Goal: Task Accomplishment & Management: Manage account settings

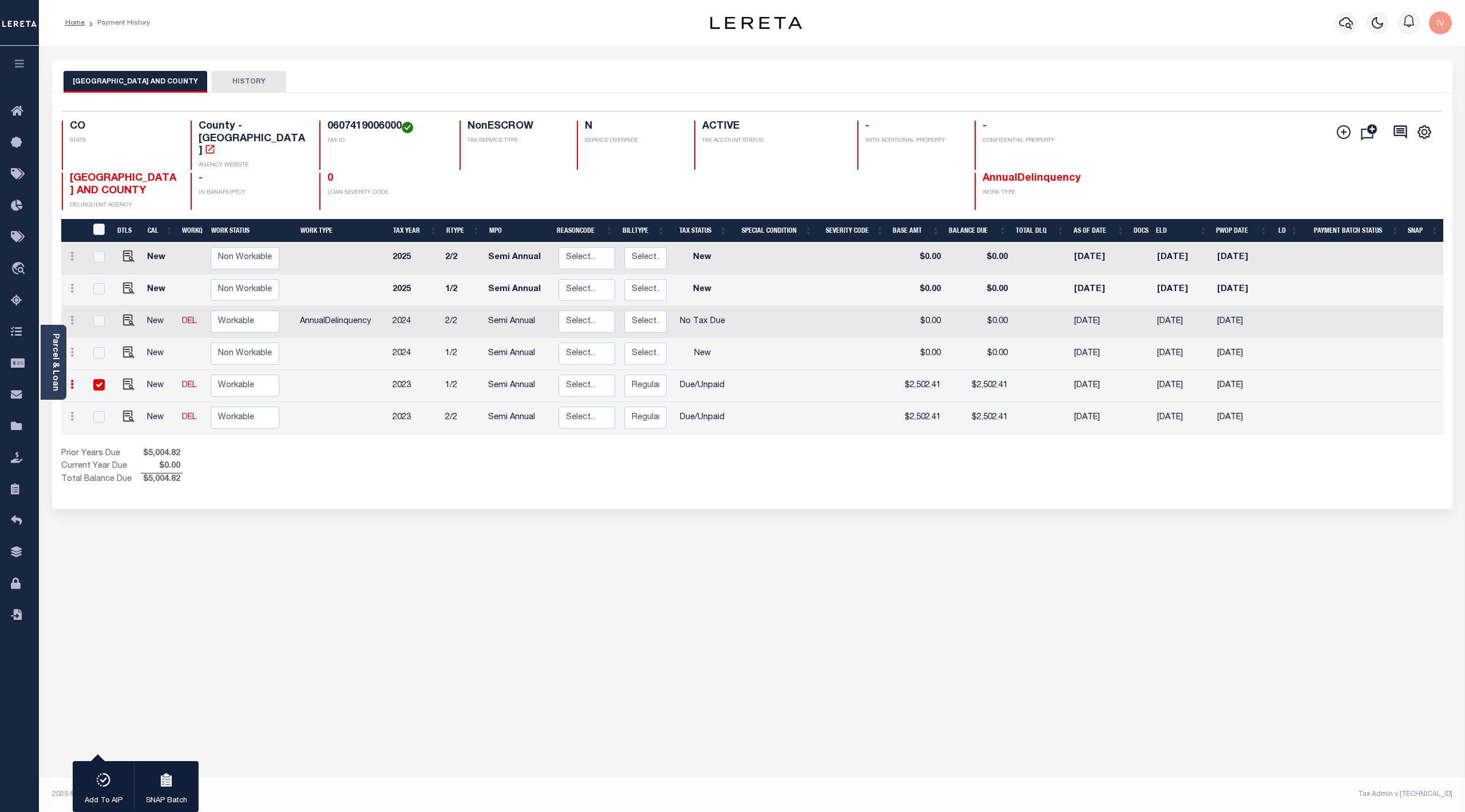
click at [749, 572] on div "DENVER CITY AND COUNTY HISTORY 1 Selected 6 1" at bounding box center [752, 382] width 1418 height 646
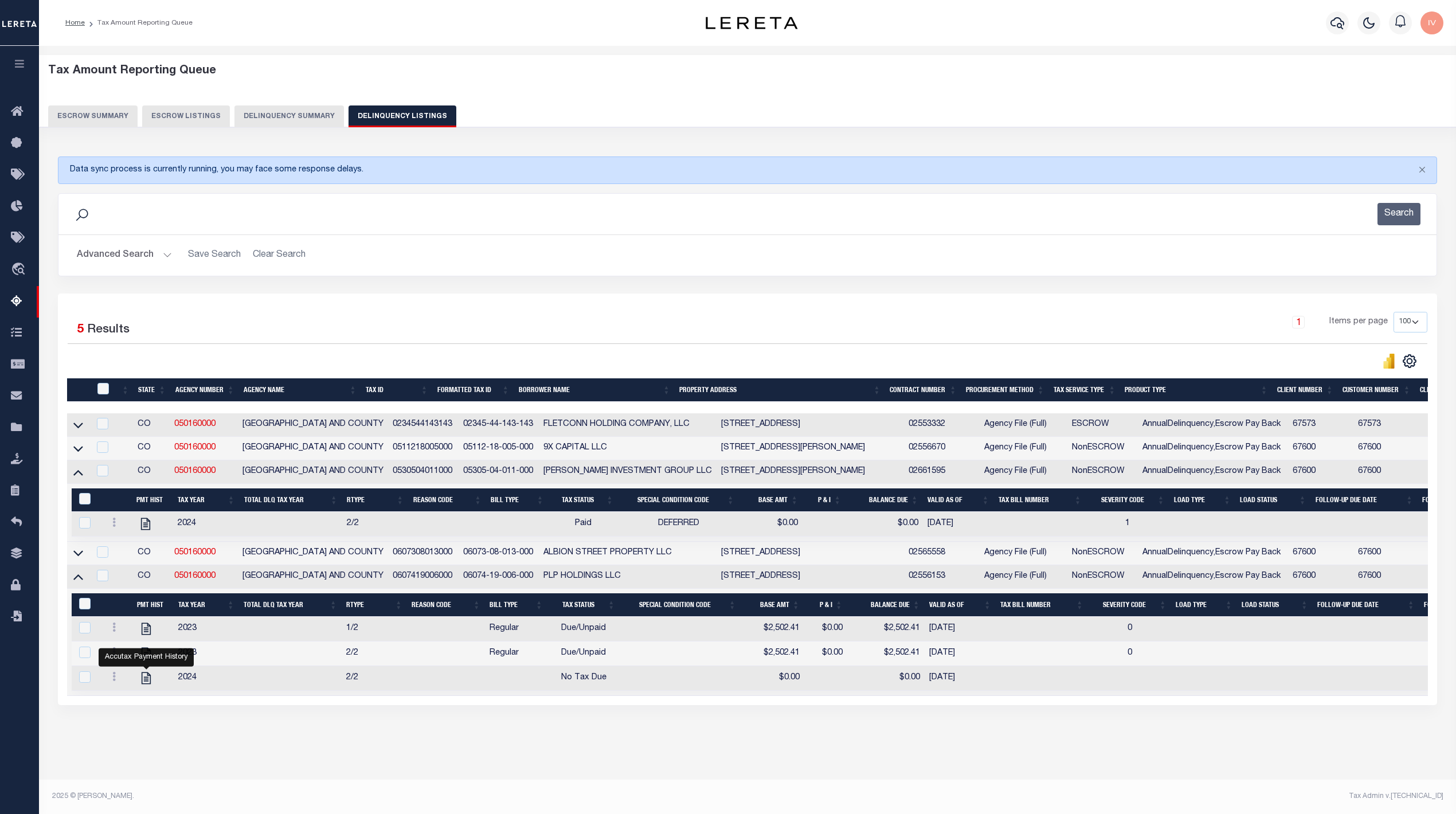
select select "100"
click at [394, 430] on td "0234544143143" at bounding box center [423, 424] width 70 height 23
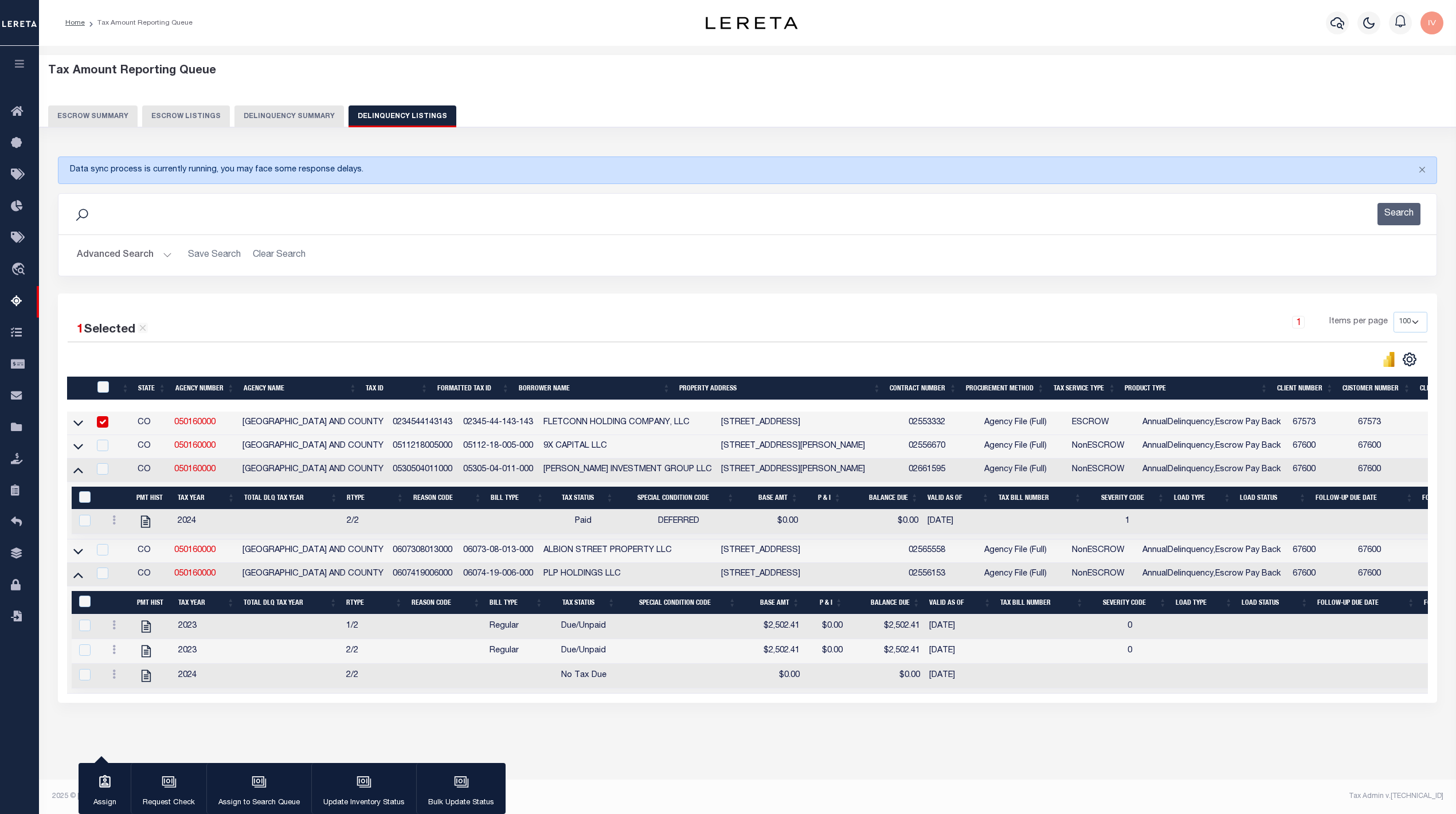
click at [394, 430] on td "0234544143143" at bounding box center [423, 423] width 70 height 23
checkbox input "false"
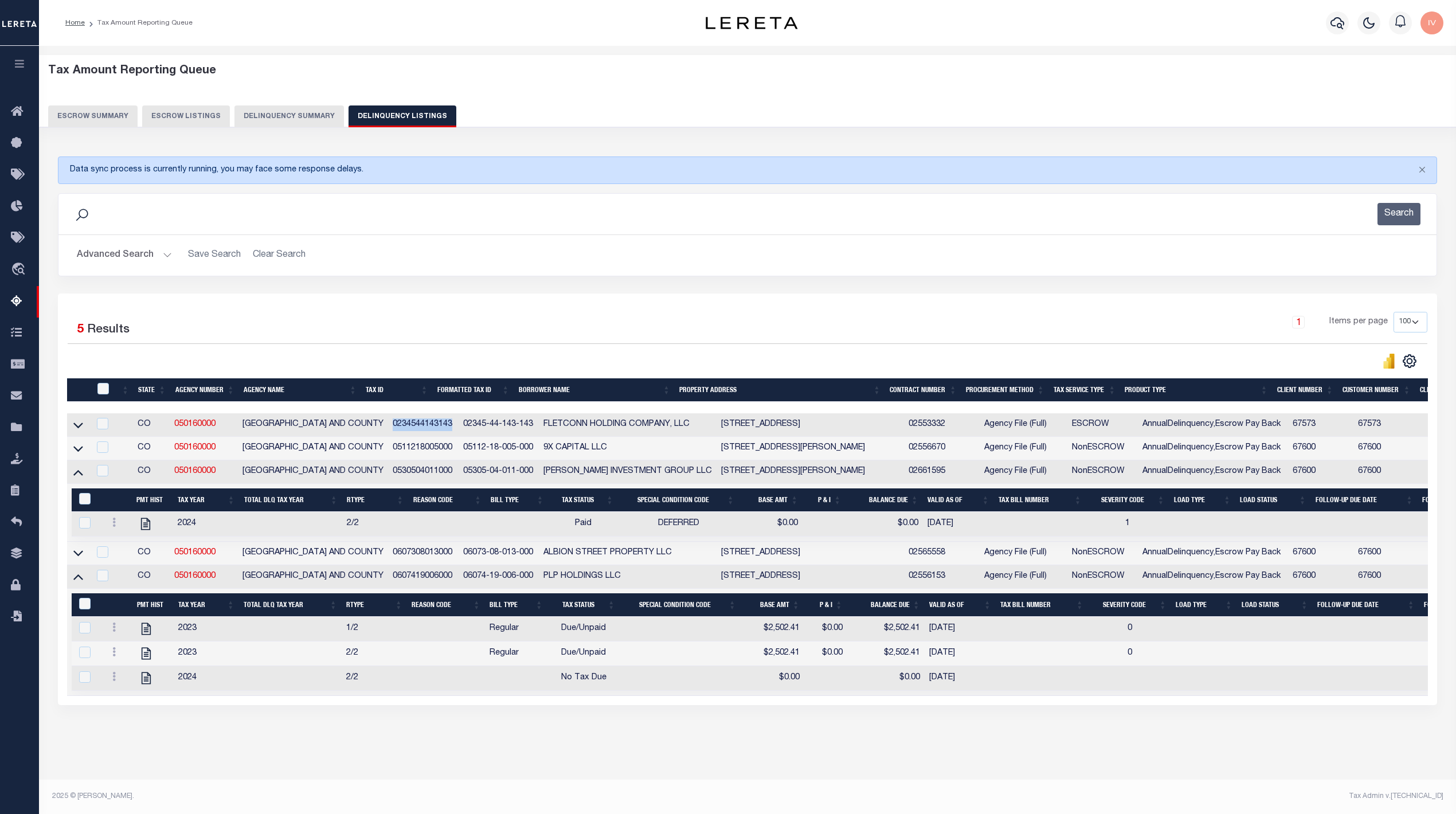
click at [406, 446] on td "0511218005000" at bounding box center [423, 449] width 70 height 23
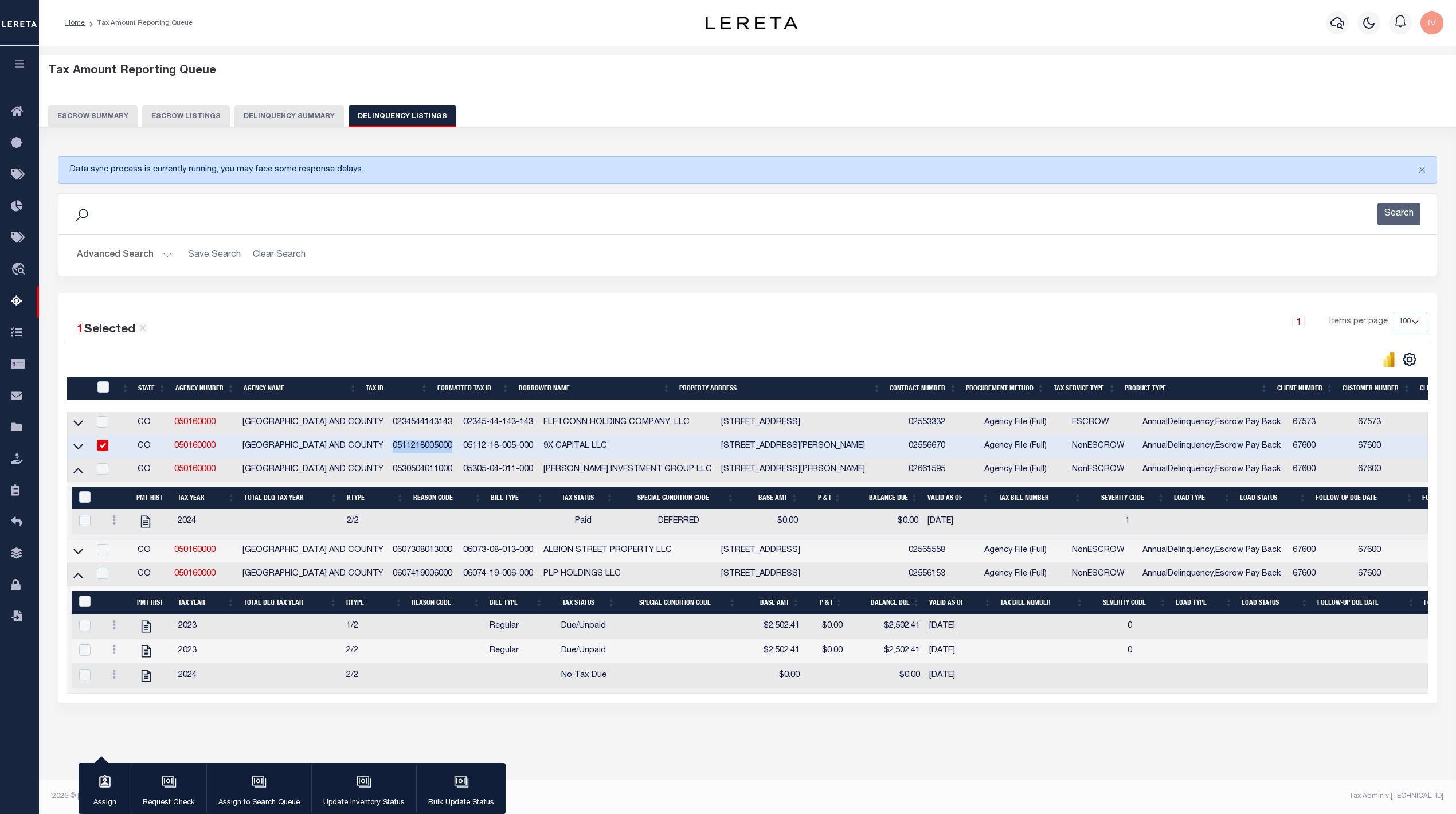
click at [406, 446] on td "0511218005000" at bounding box center [423, 446] width 70 height 23
checkbox input "false"
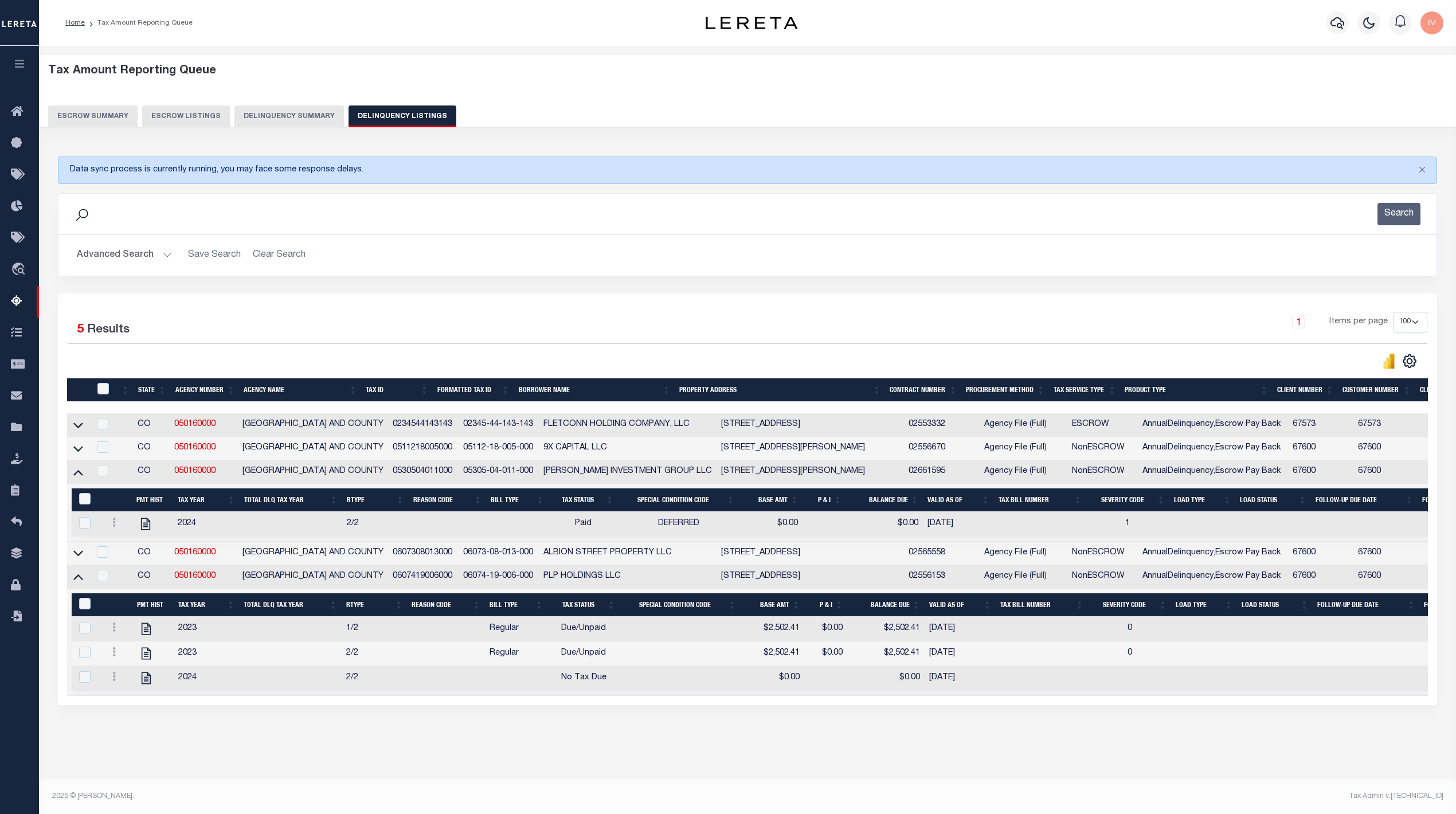
click at [396, 479] on td "0530504011000" at bounding box center [423, 472] width 70 height 23
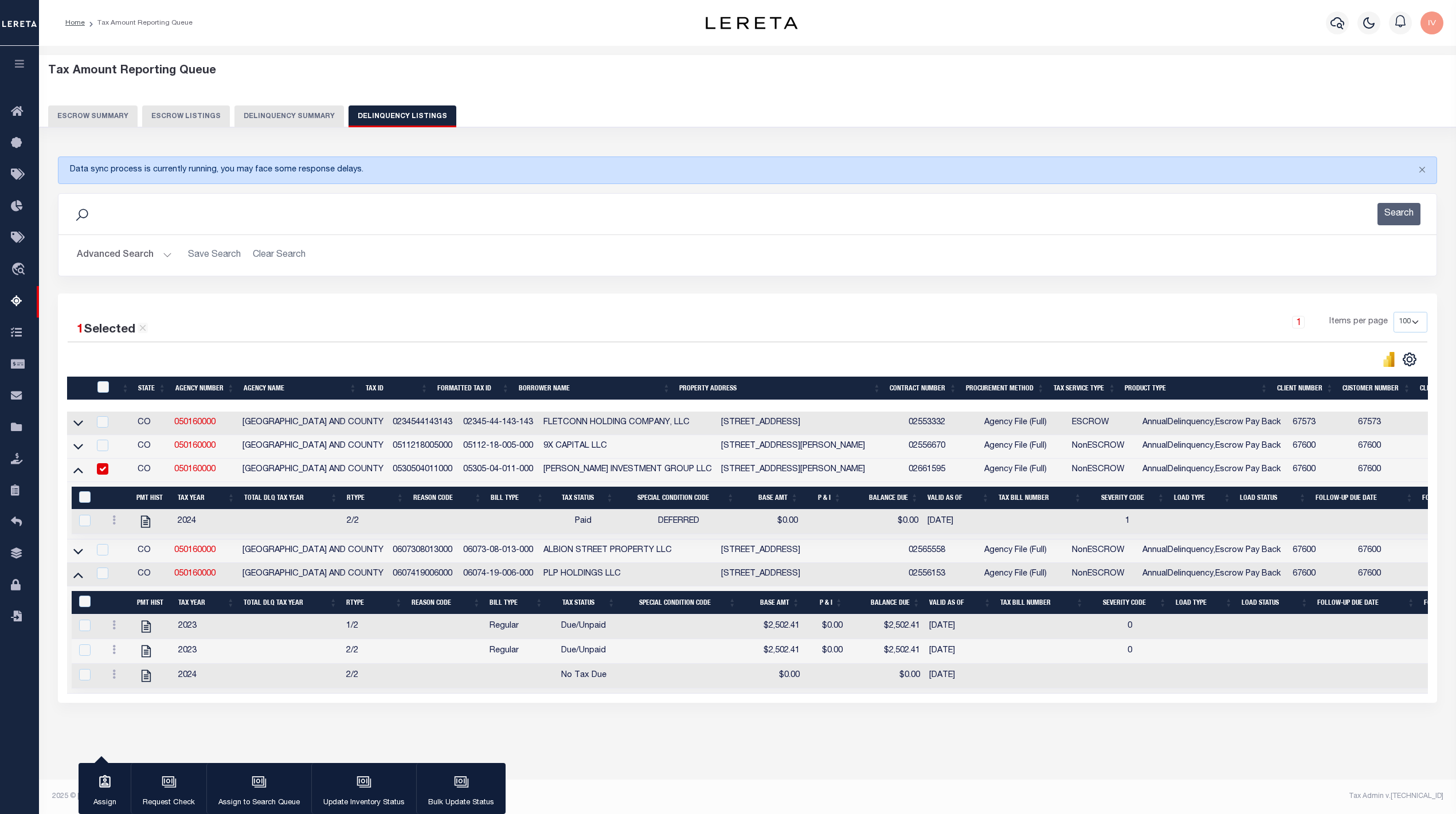
click at [396, 479] on td "0530504011000" at bounding box center [423, 470] width 70 height 23
checkbox input "false"
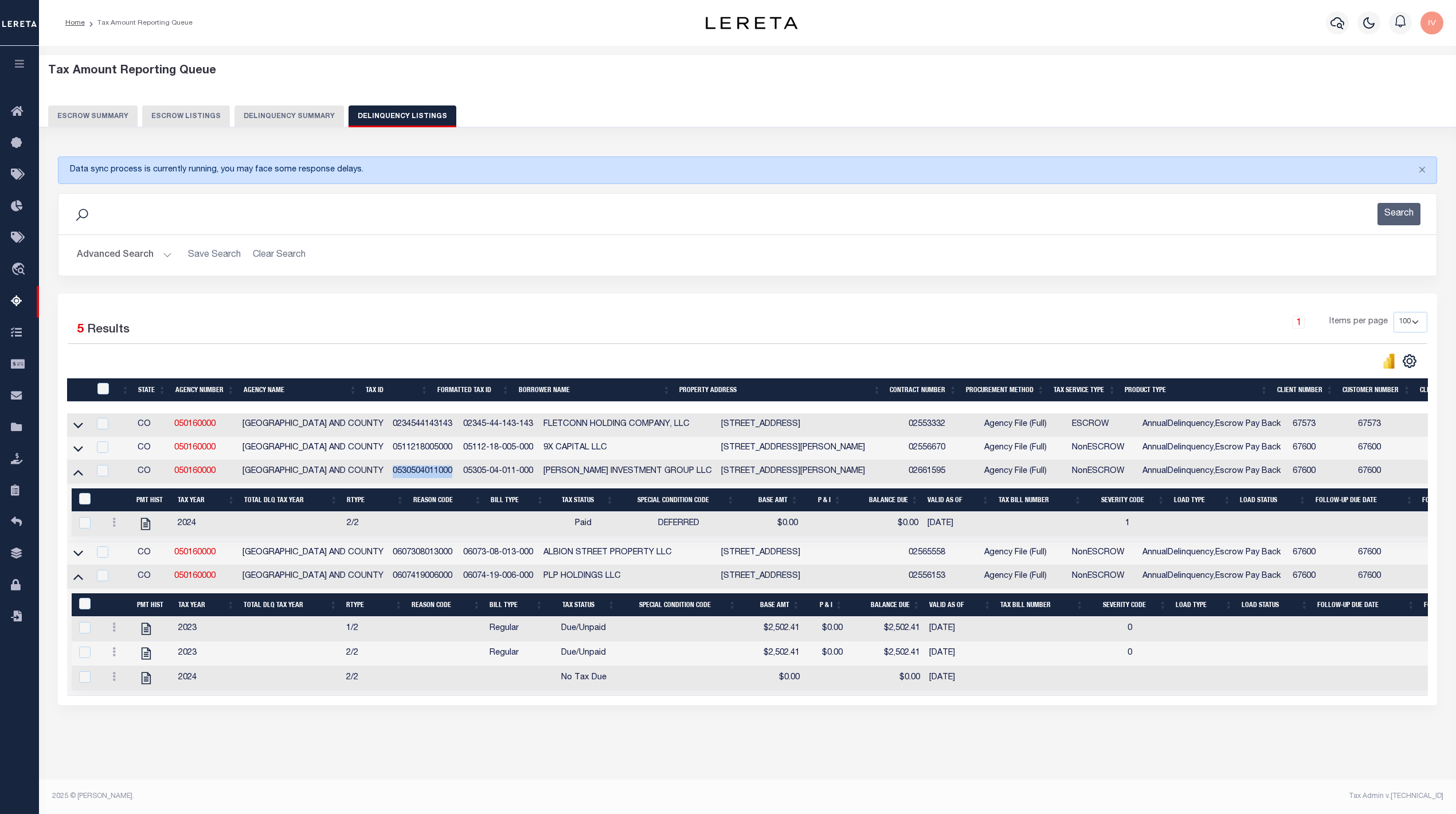
copy td "0530504011000"
click at [402, 557] on td "0607308013000" at bounding box center [423, 553] width 70 height 23
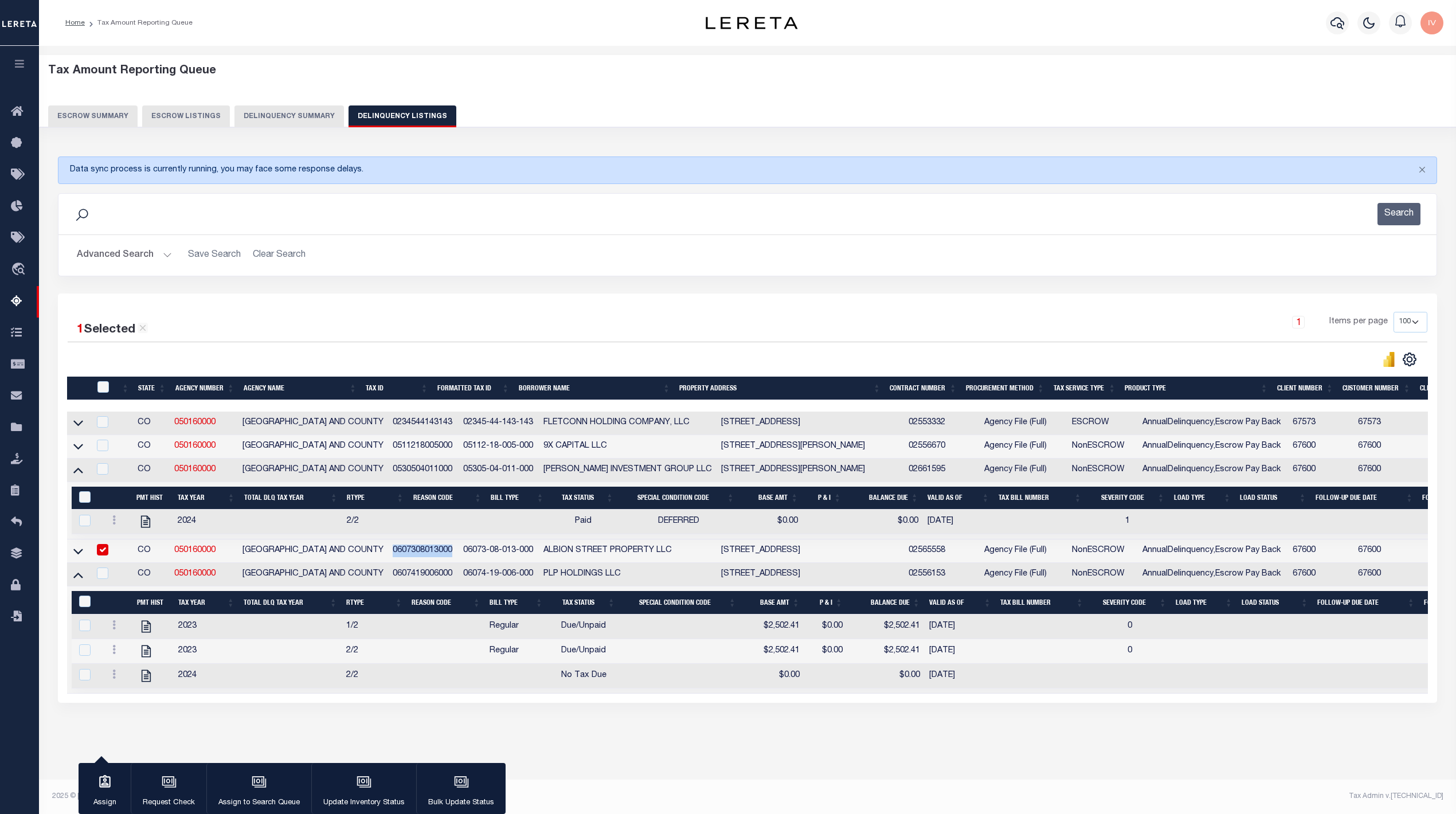
click at [402, 557] on td "0607308013000" at bounding box center [423, 550] width 70 height 23
checkbox input "false"
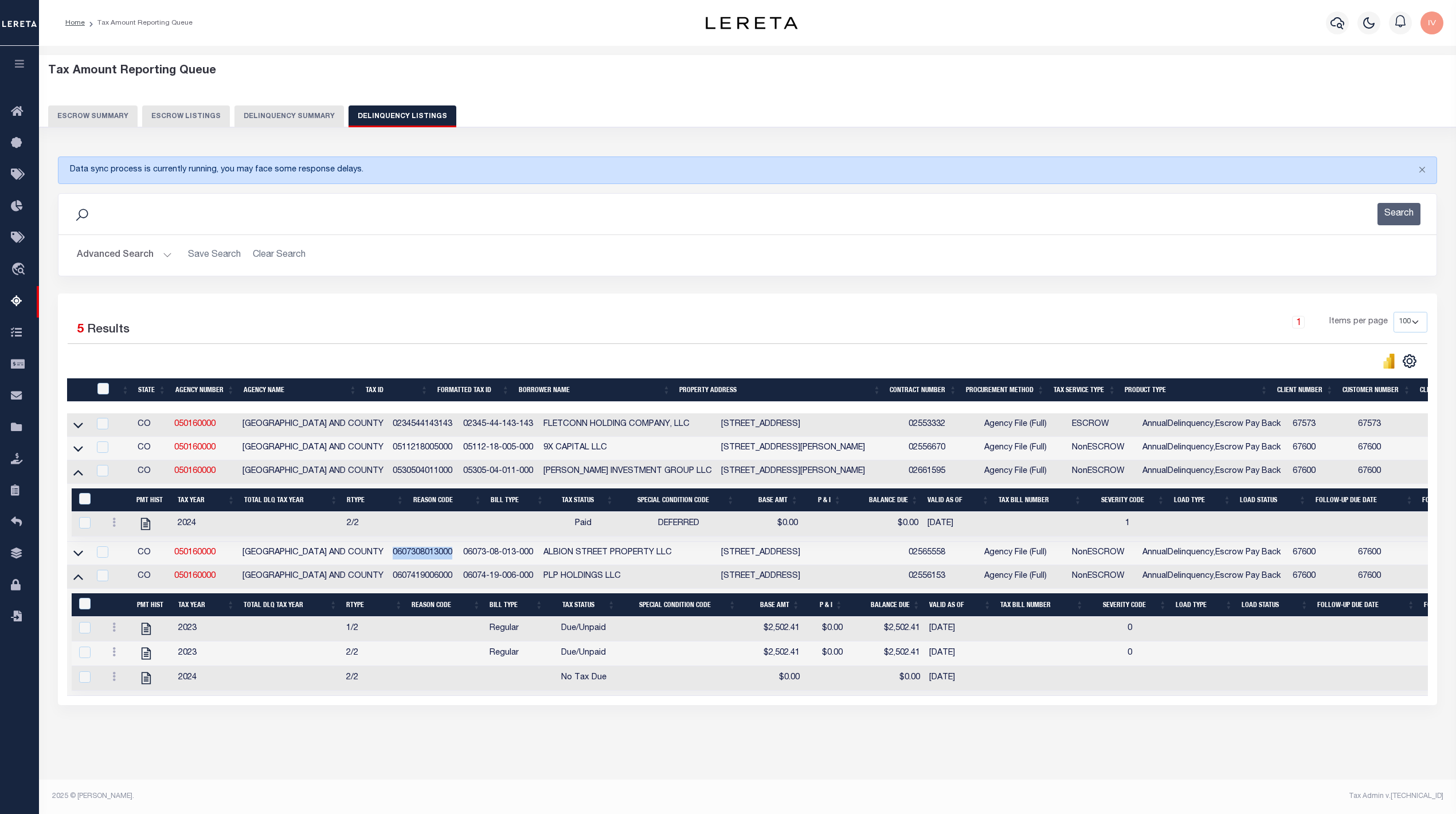
copy td "0607308013000"
click at [393, 584] on td "0607419006000" at bounding box center [423, 577] width 70 height 23
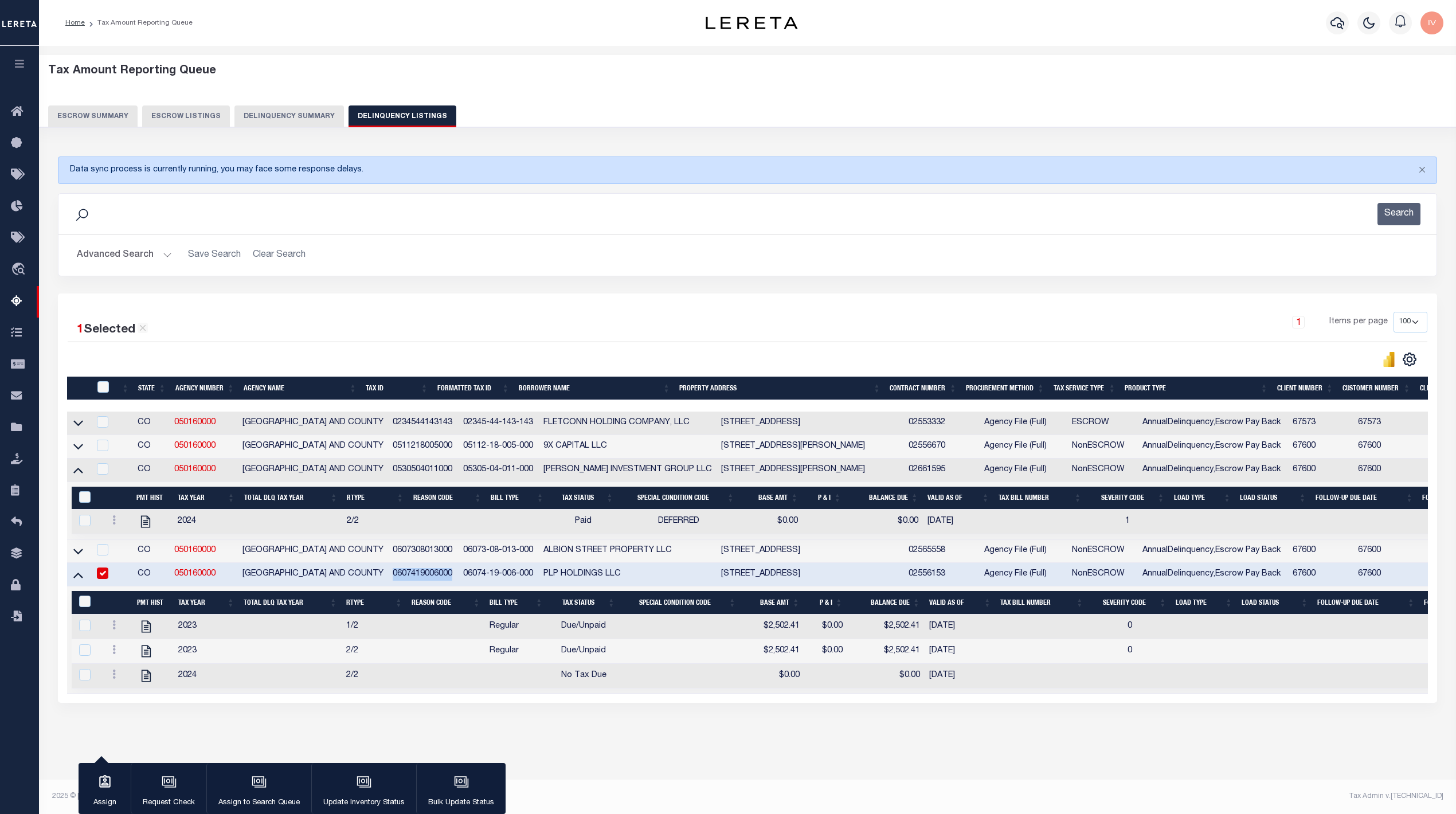
click at [393, 584] on td "0607419006000" at bounding box center [423, 575] width 70 height 23
checkbox input "false"
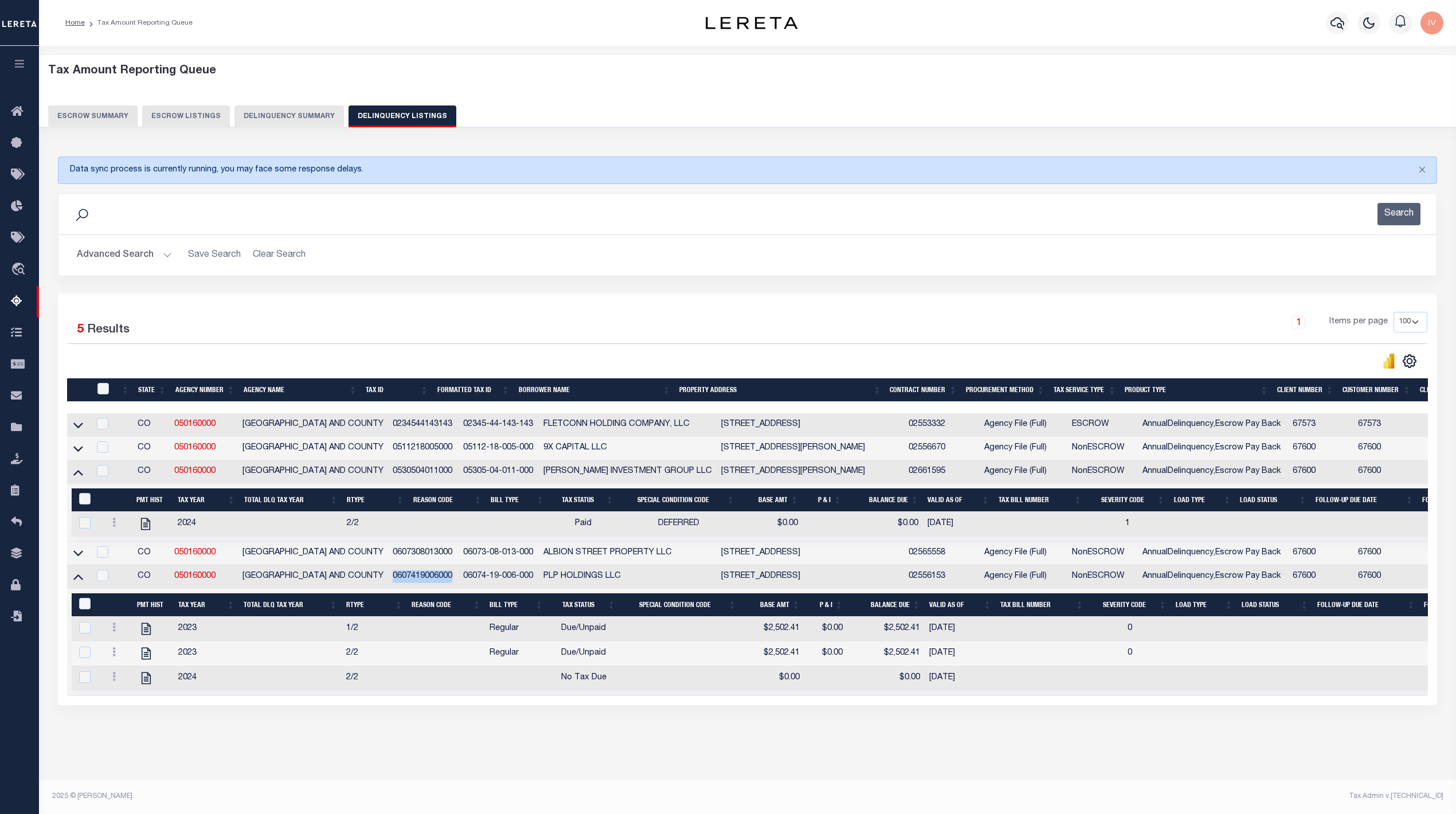
copy td "0607419006000"
click at [113, 632] on icon at bounding box center [114, 627] width 4 height 9
click at [128, 671] on img "" at bounding box center [128, 665] width 11 height 12
checkbox input "true"
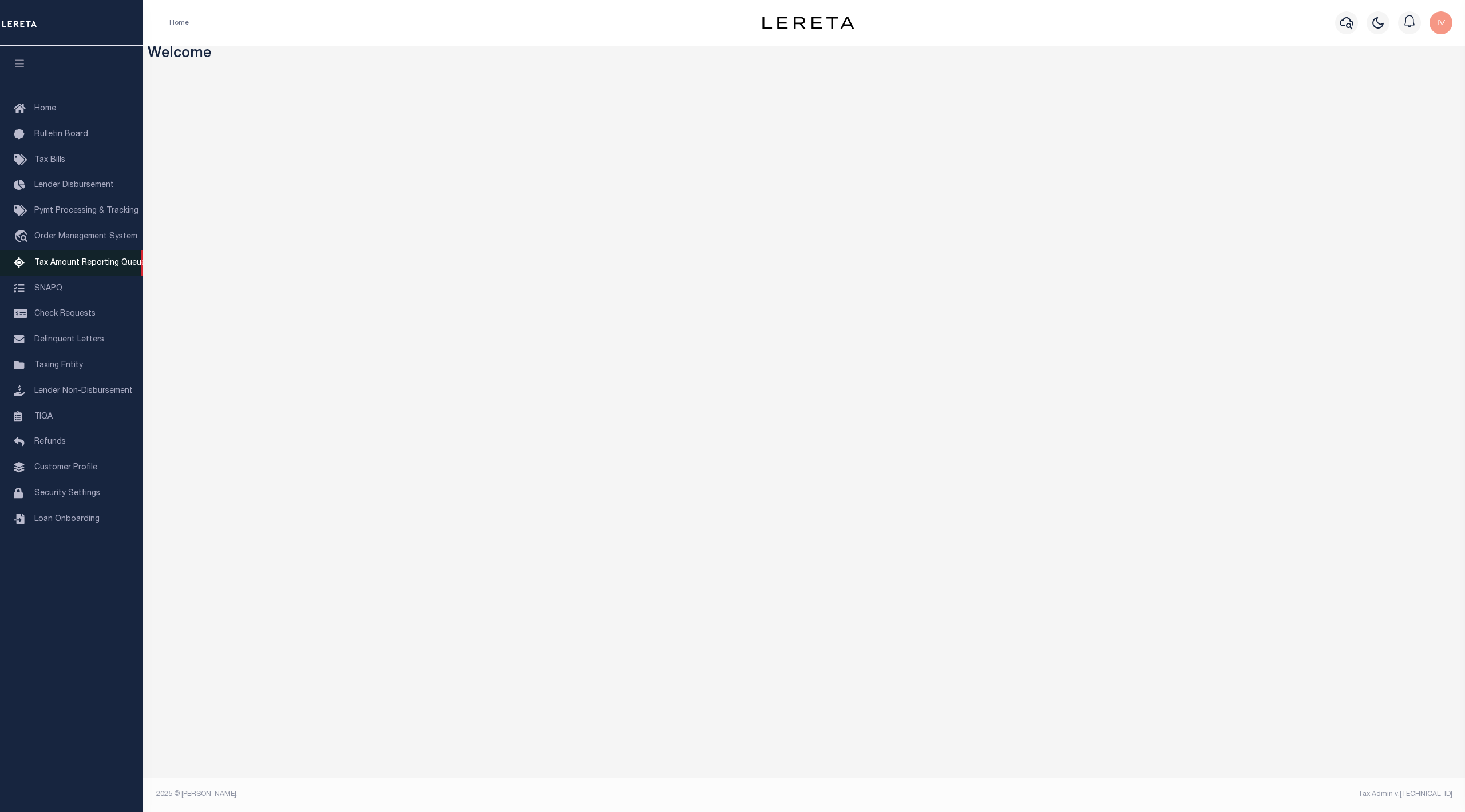
click at [94, 269] on link "Tax Amount Reporting Queue" at bounding box center [72, 264] width 143 height 26
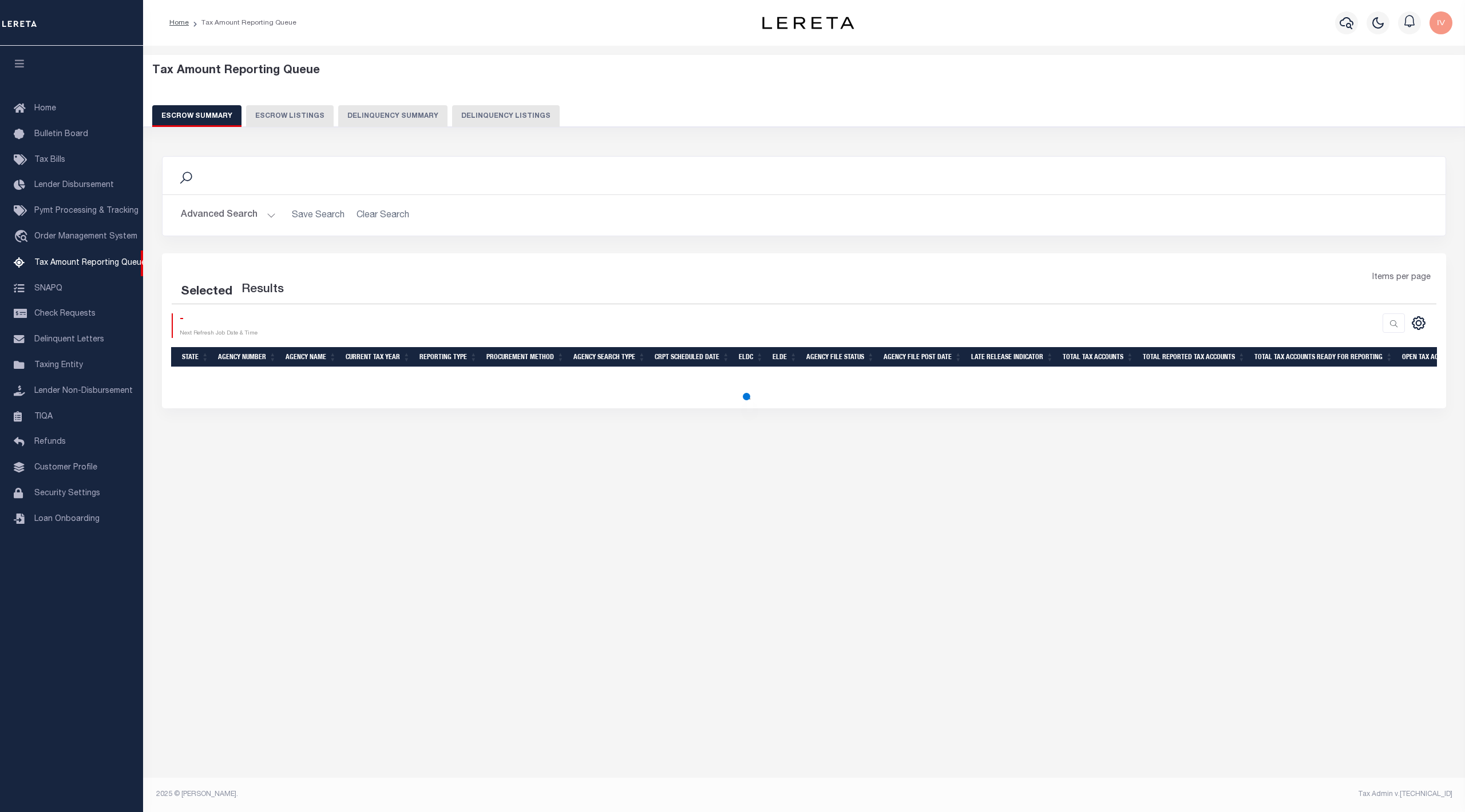
click at [412, 108] on button "Delinquency Summary" at bounding box center [393, 116] width 109 height 22
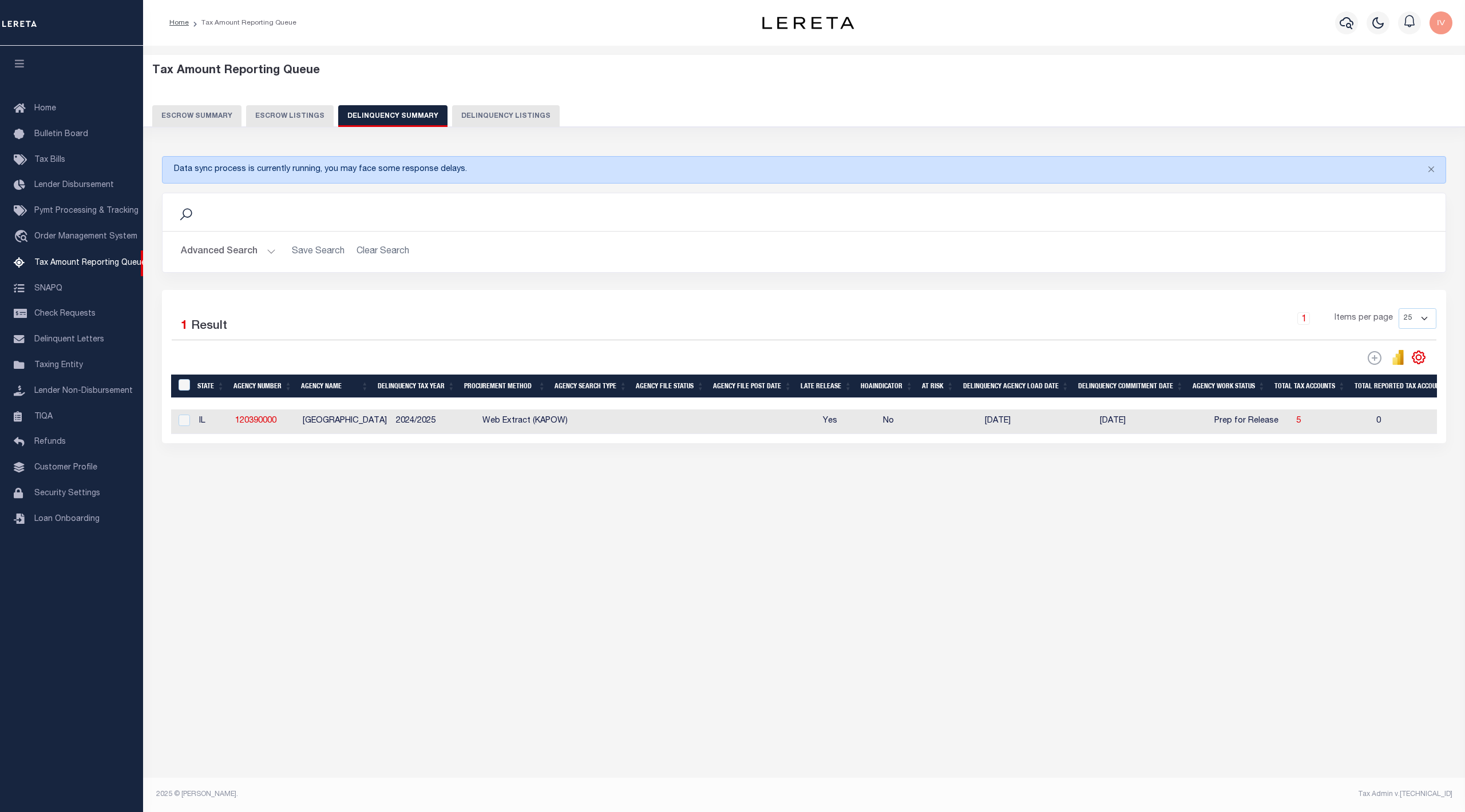
click at [258, 254] on button "Advanced Search" at bounding box center [228, 252] width 95 height 23
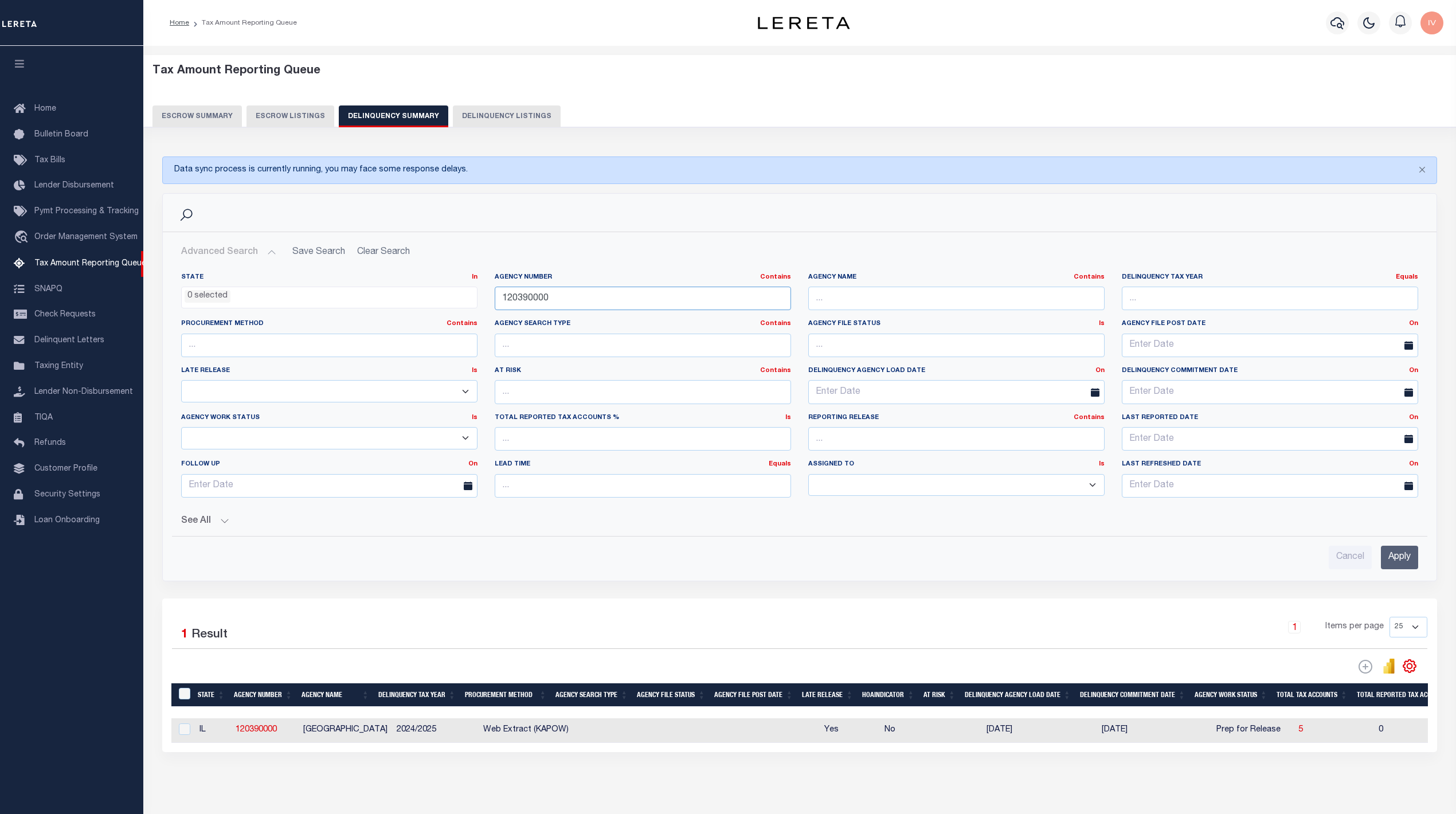
click at [584, 308] on input "120390000" at bounding box center [643, 298] width 297 height 23
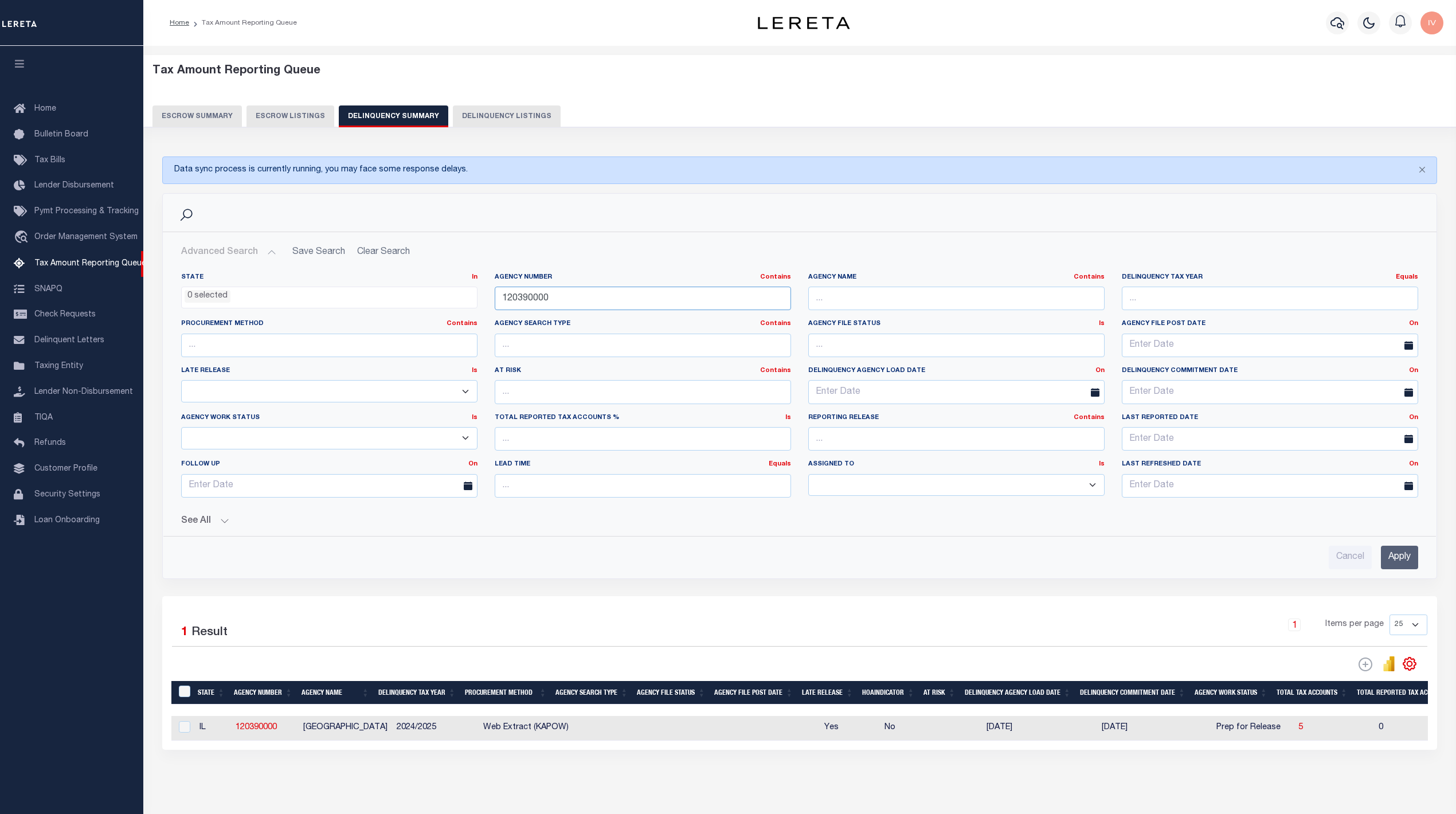
paste input "05016"
type input "050160000"
click at [1415, 553] on input "Apply" at bounding box center [1399, 557] width 37 height 23
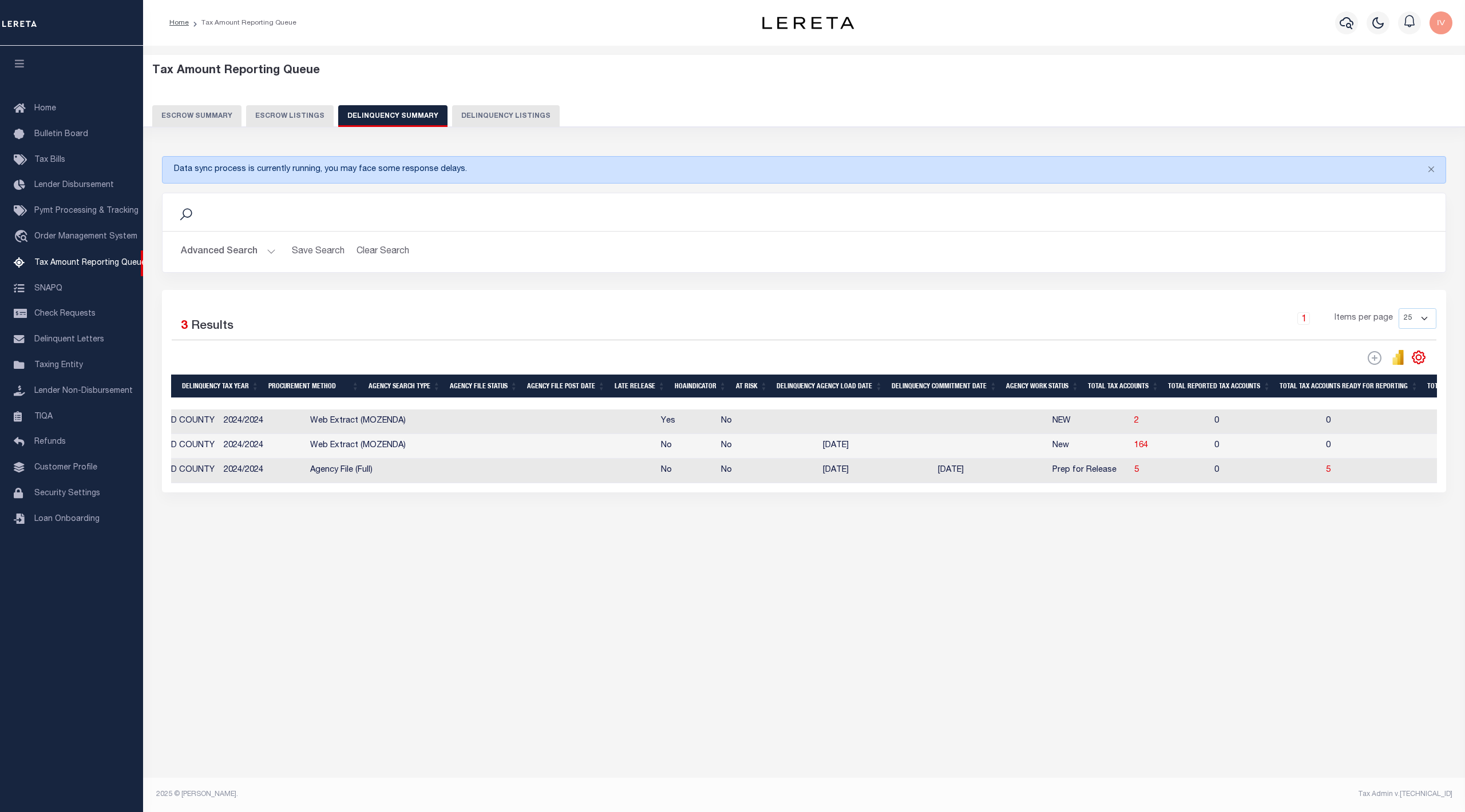
scroll to position [0, 305]
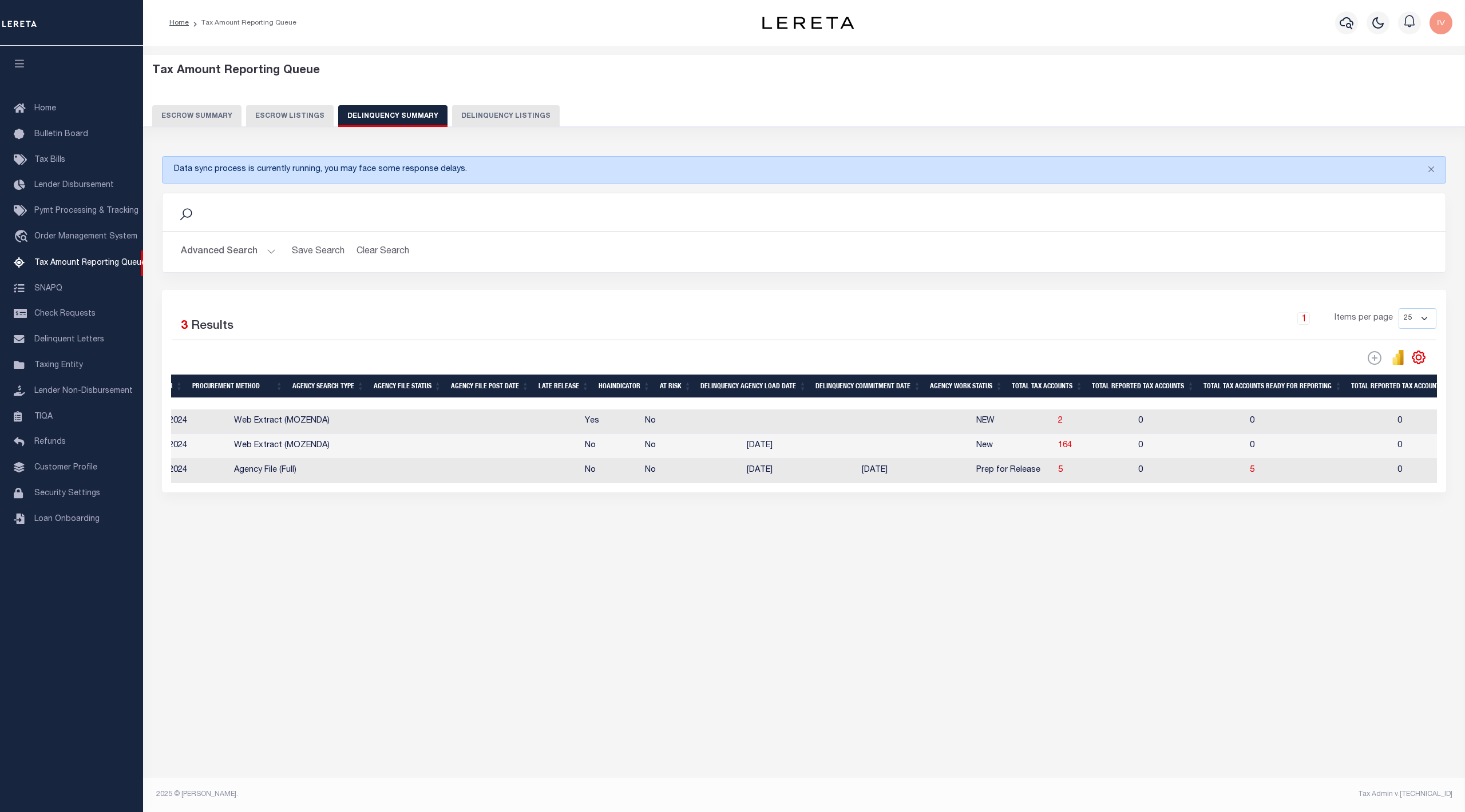
click at [1054, 475] on td "5" at bounding box center [1093, 471] width 80 height 25
checkbox input "true"
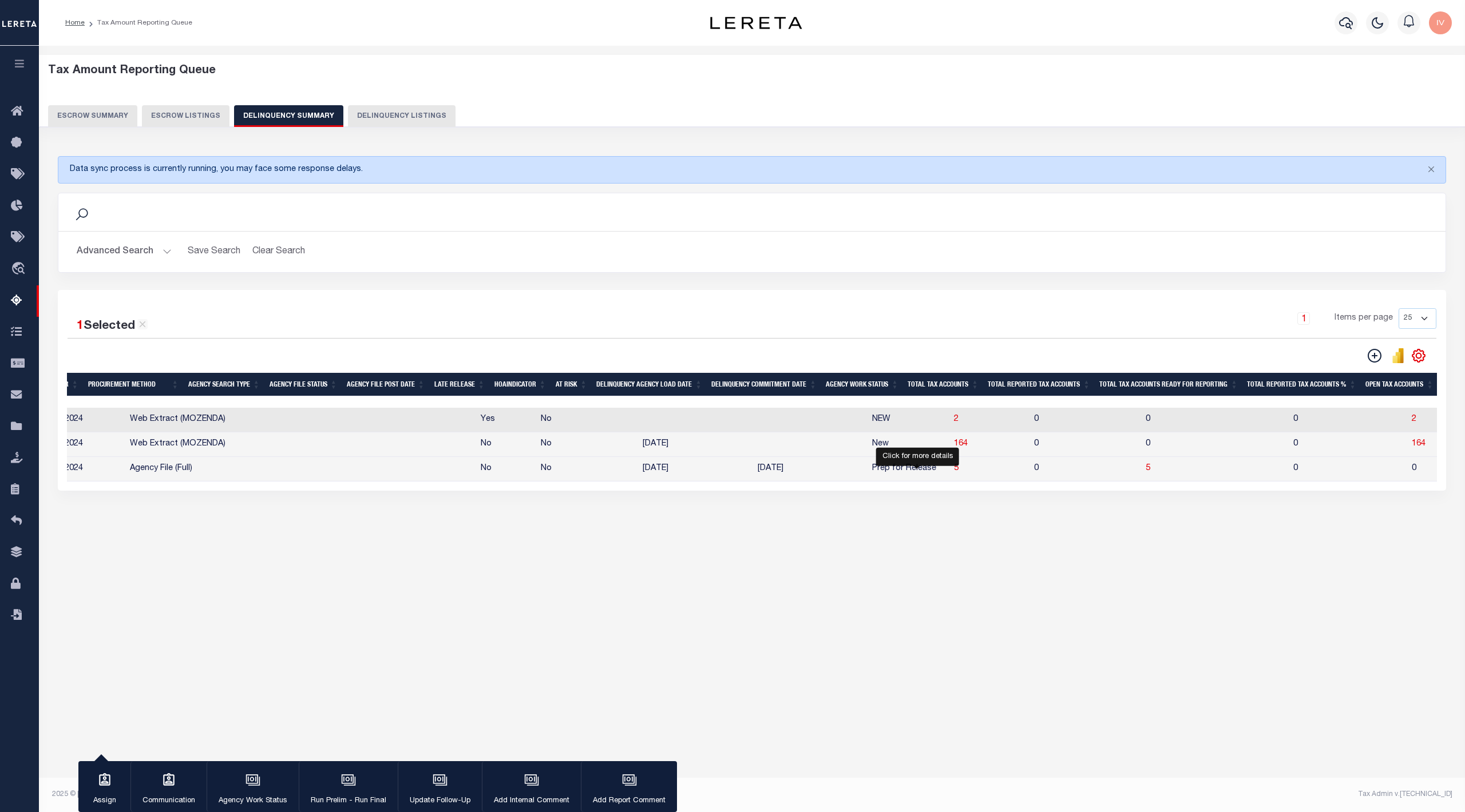
click at [954, 472] on span "5" at bounding box center [956, 468] width 5 height 8
select select "100"
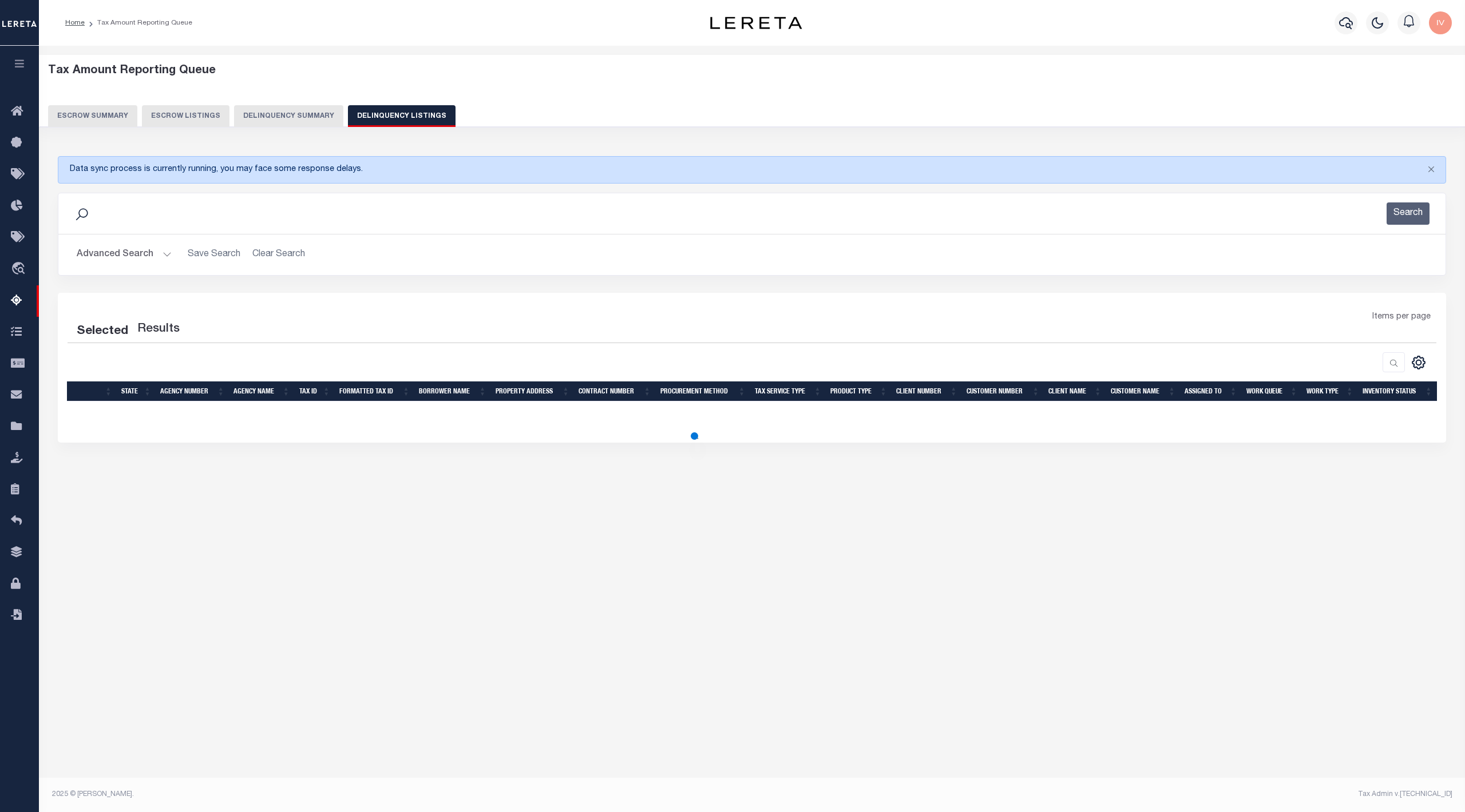
select select "100"
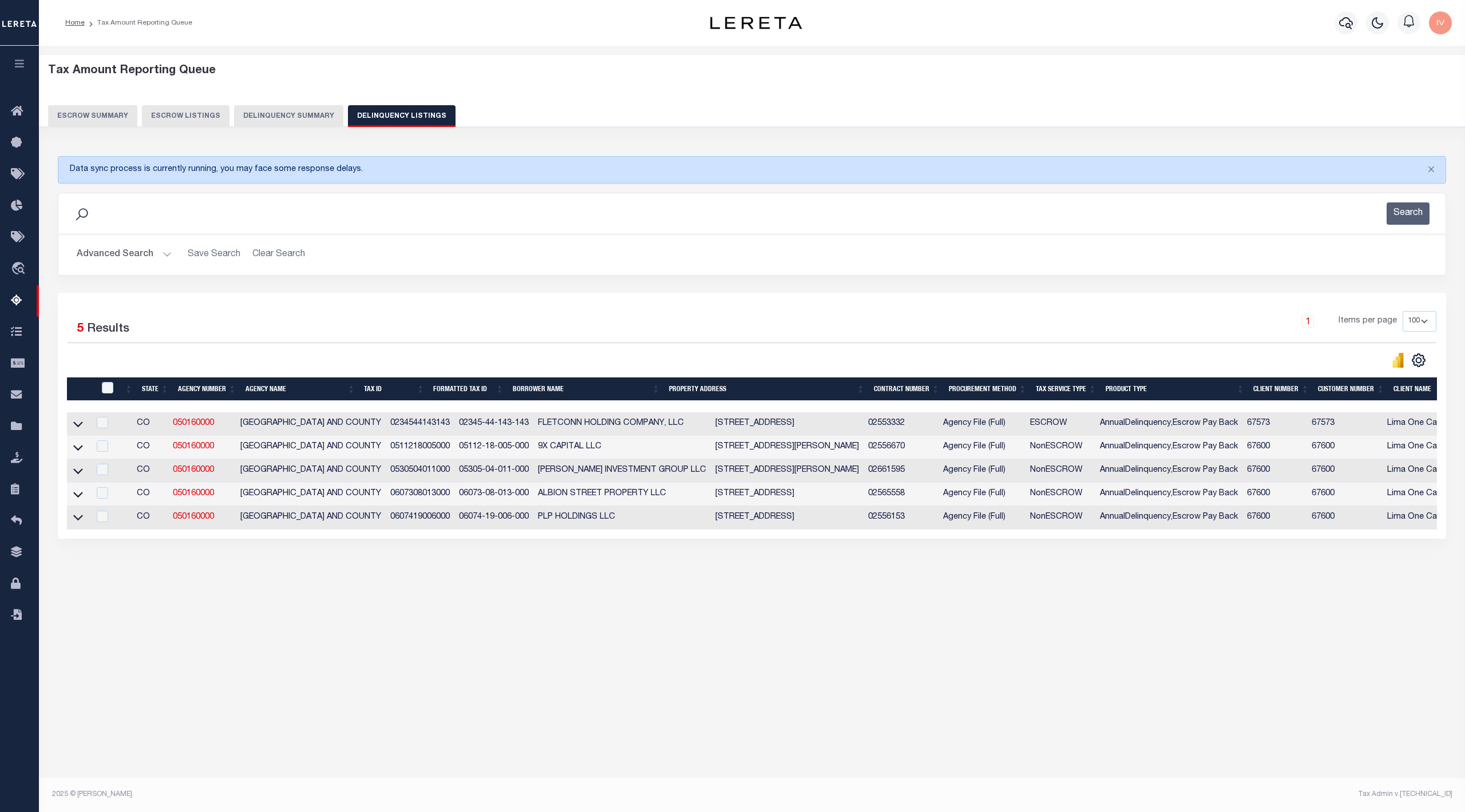
click at [72, 520] on link at bounding box center [78, 517] width 13 height 8
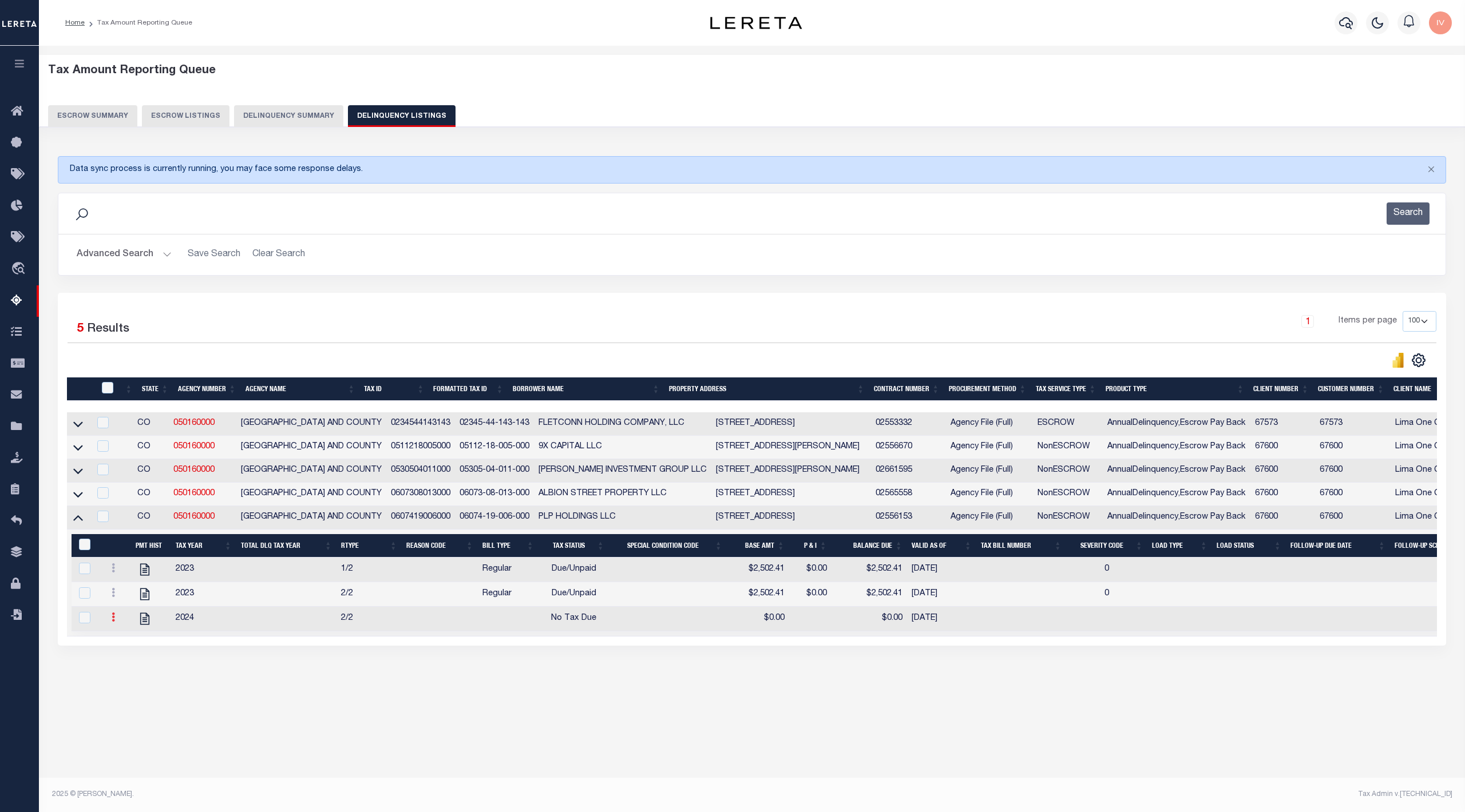
click at [112, 621] on icon at bounding box center [113, 617] width 4 height 9
click at [128, 608] on img "" at bounding box center [127, 602] width 11 height 12
select select "NTX"
select select
type input "$0.00"
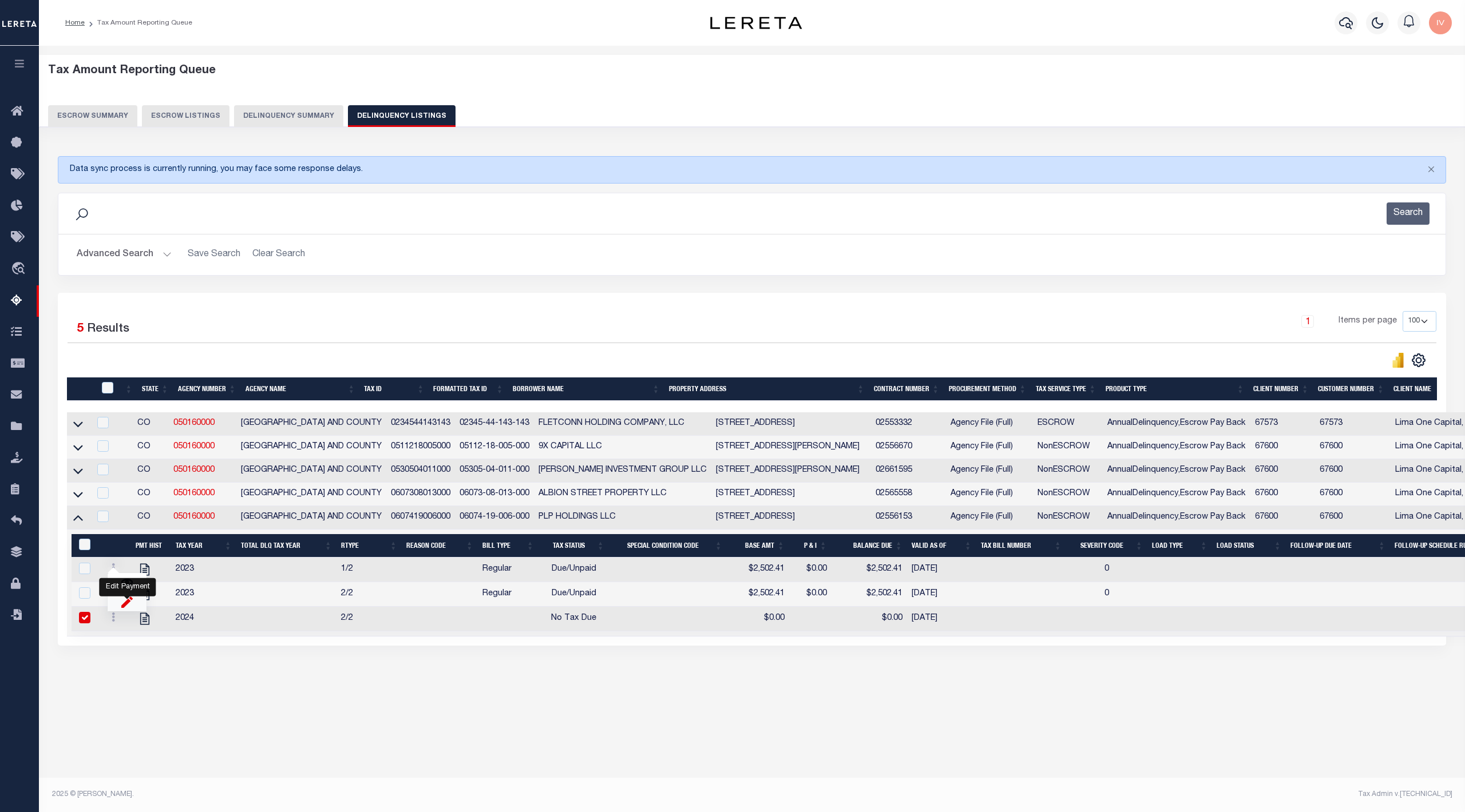
type input "$0.00"
type input "10/02/2025"
checkbox input "true"
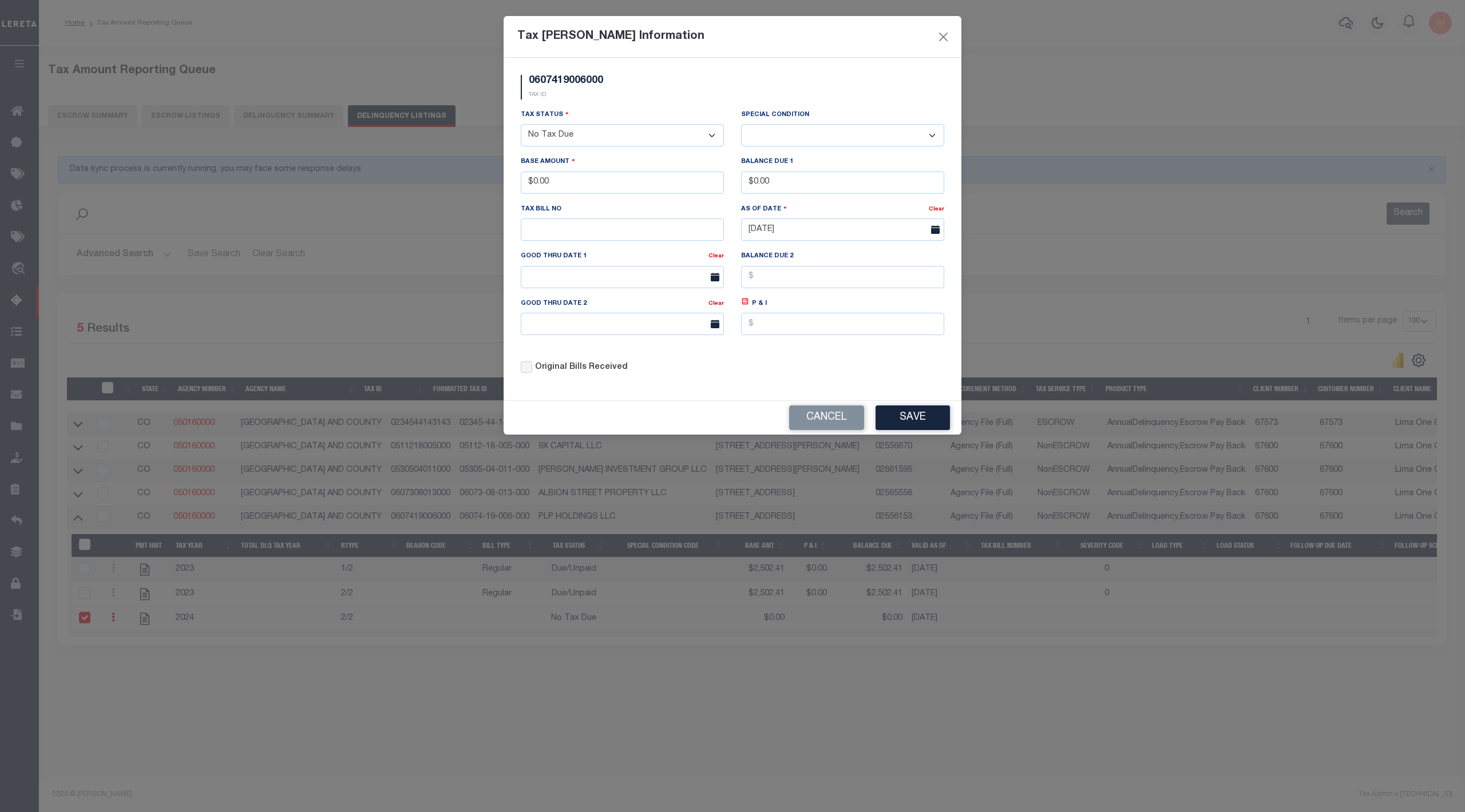
click at [824, 412] on div "Cancel Save" at bounding box center [732, 417] width 457 height 34
click at [802, 426] on button "Cancel" at bounding box center [826, 417] width 75 height 25
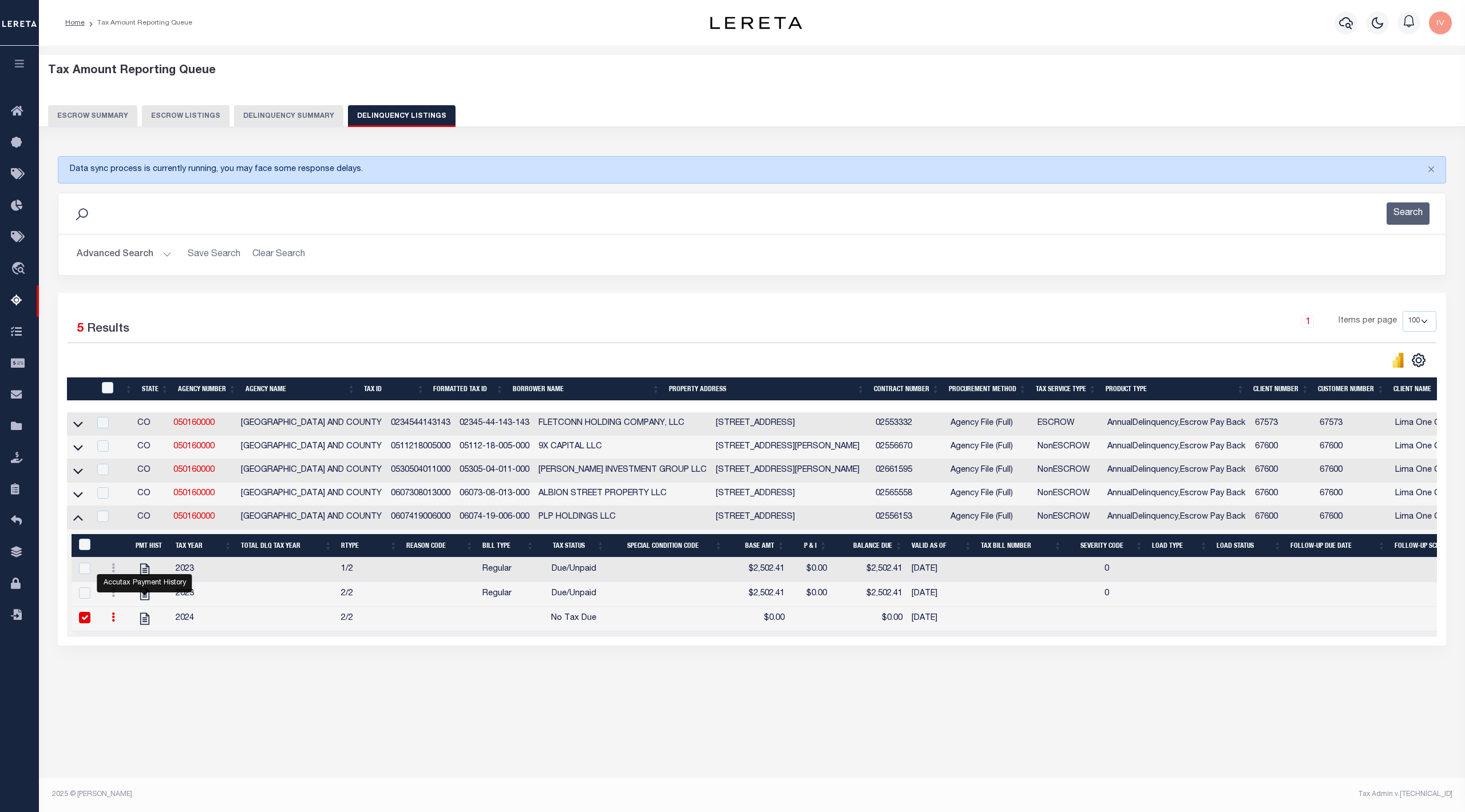
click at [411, 452] on td "0511218005000" at bounding box center [420, 447] width 69 height 23
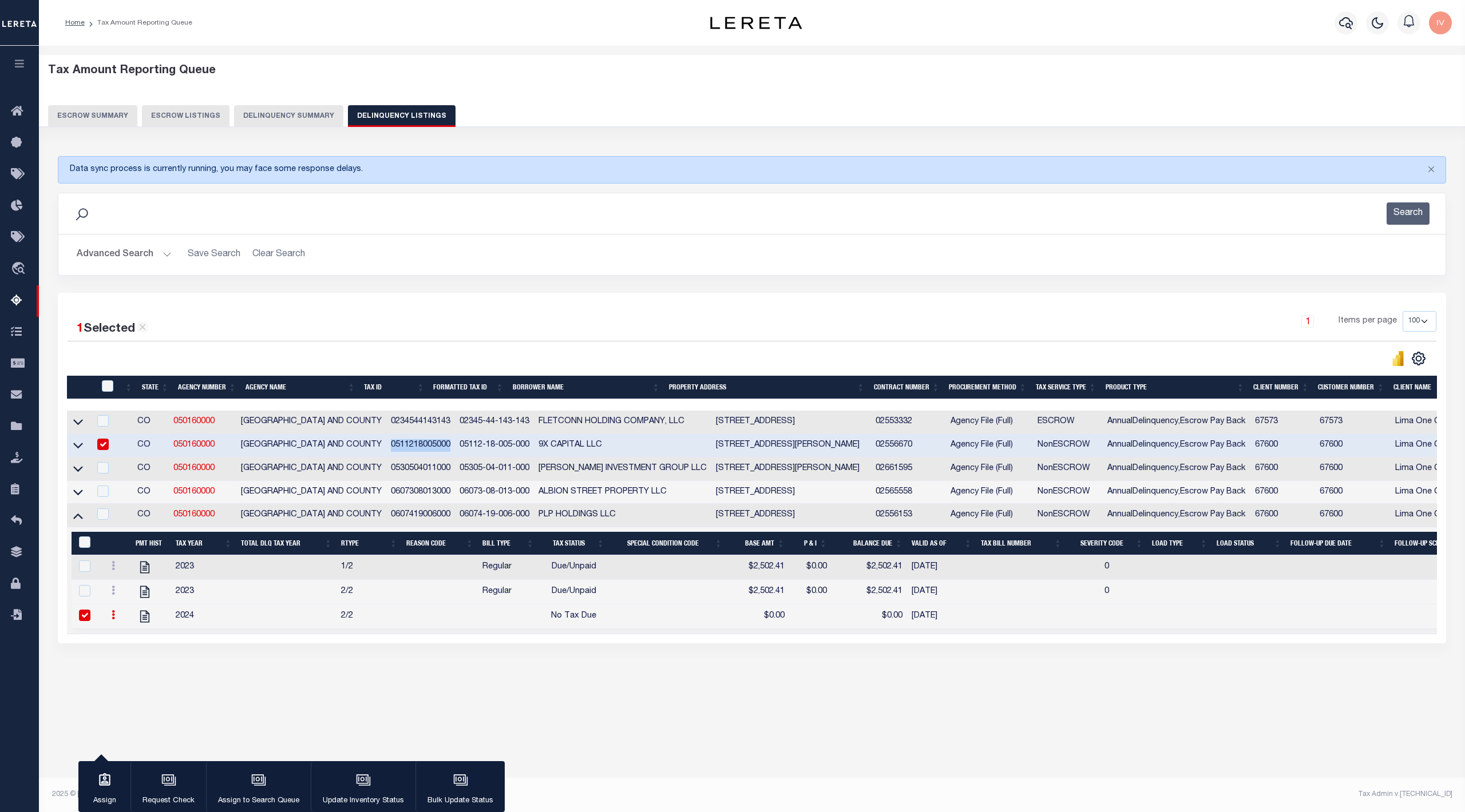
click at [411, 452] on td "0511218005000" at bounding box center [420, 445] width 69 height 23
checkbox input "false"
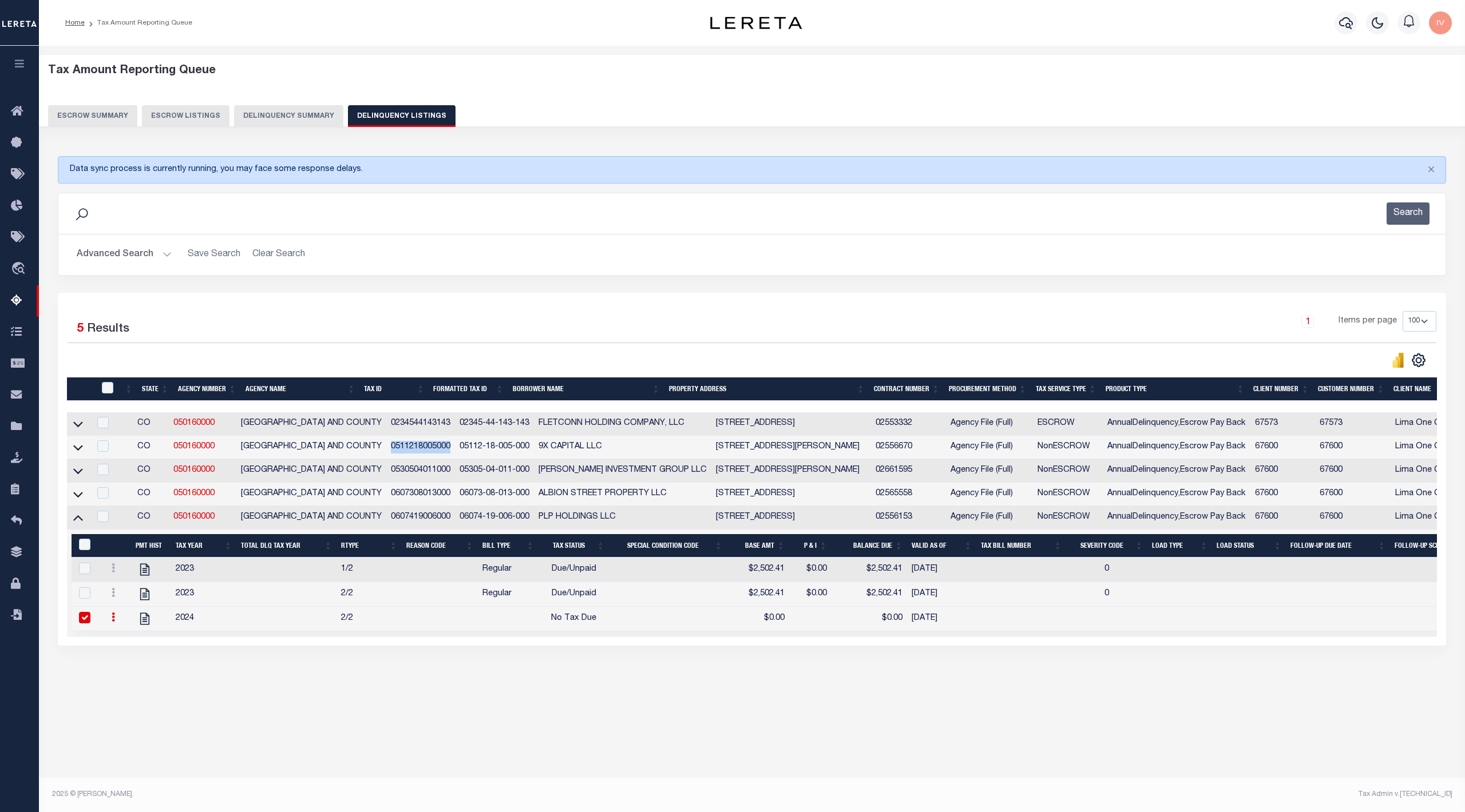
copy td "0511218005000"
click at [393, 478] on td "0530504011000" at bounding box center [420, 471] width 69 height 23
checkbox input "false"
copy td "0530504011000"
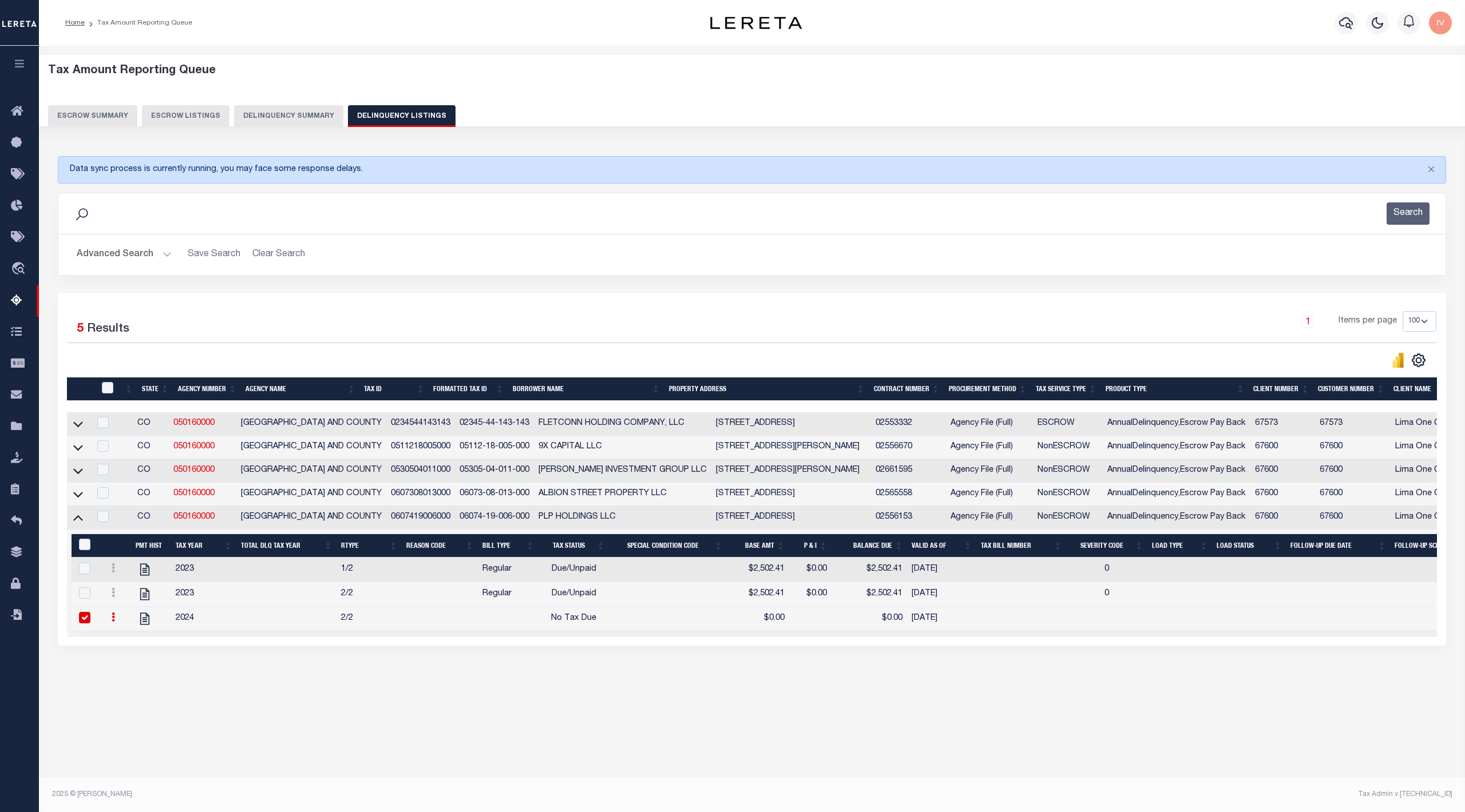
click at [399, 428] on td "0234544143143" at bounding box center [420, 423] width 69 height 23
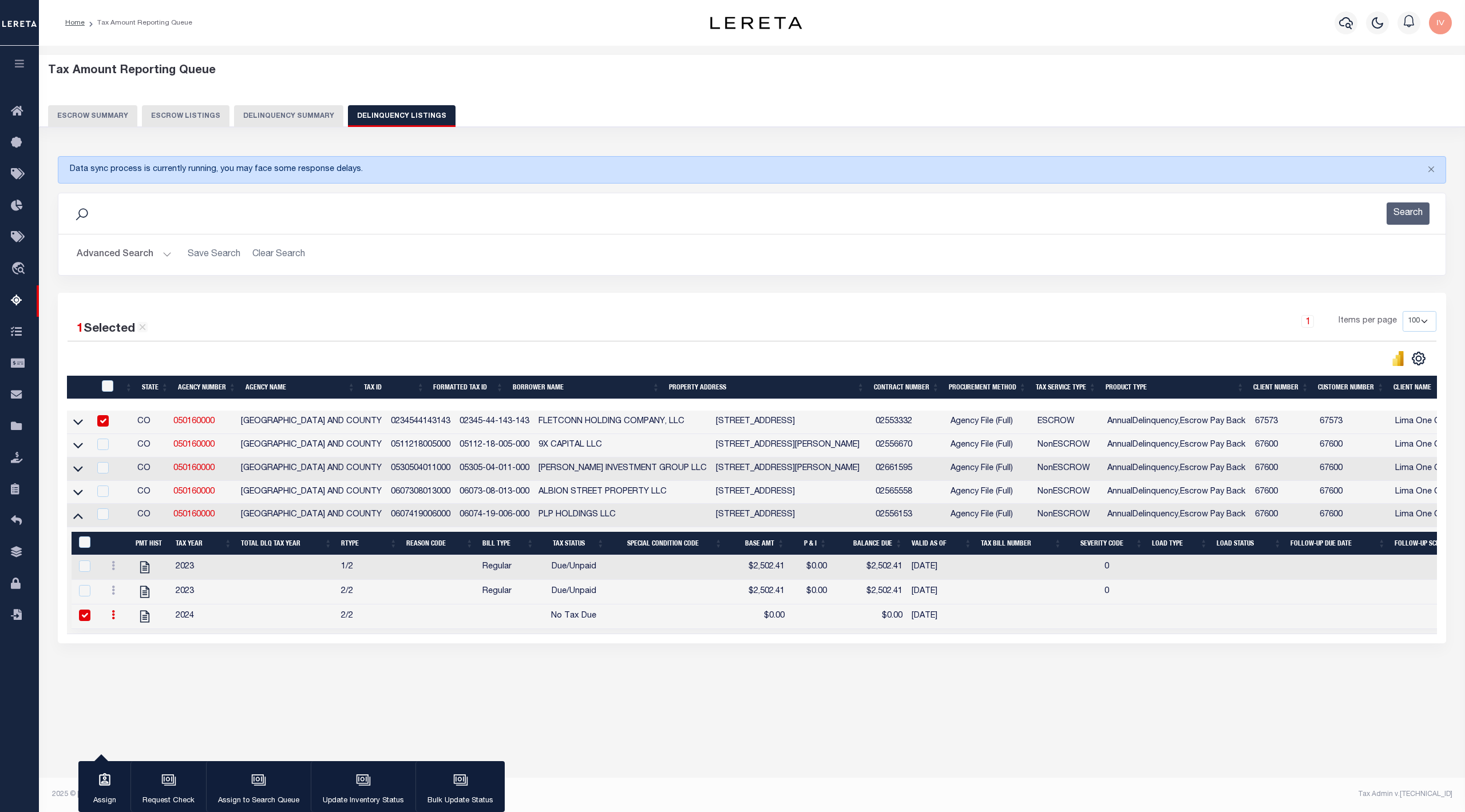
click at [399, 428] on td "0234544143143" at bounding box center [420, 422] width 69 height 23
checkbox input "false"
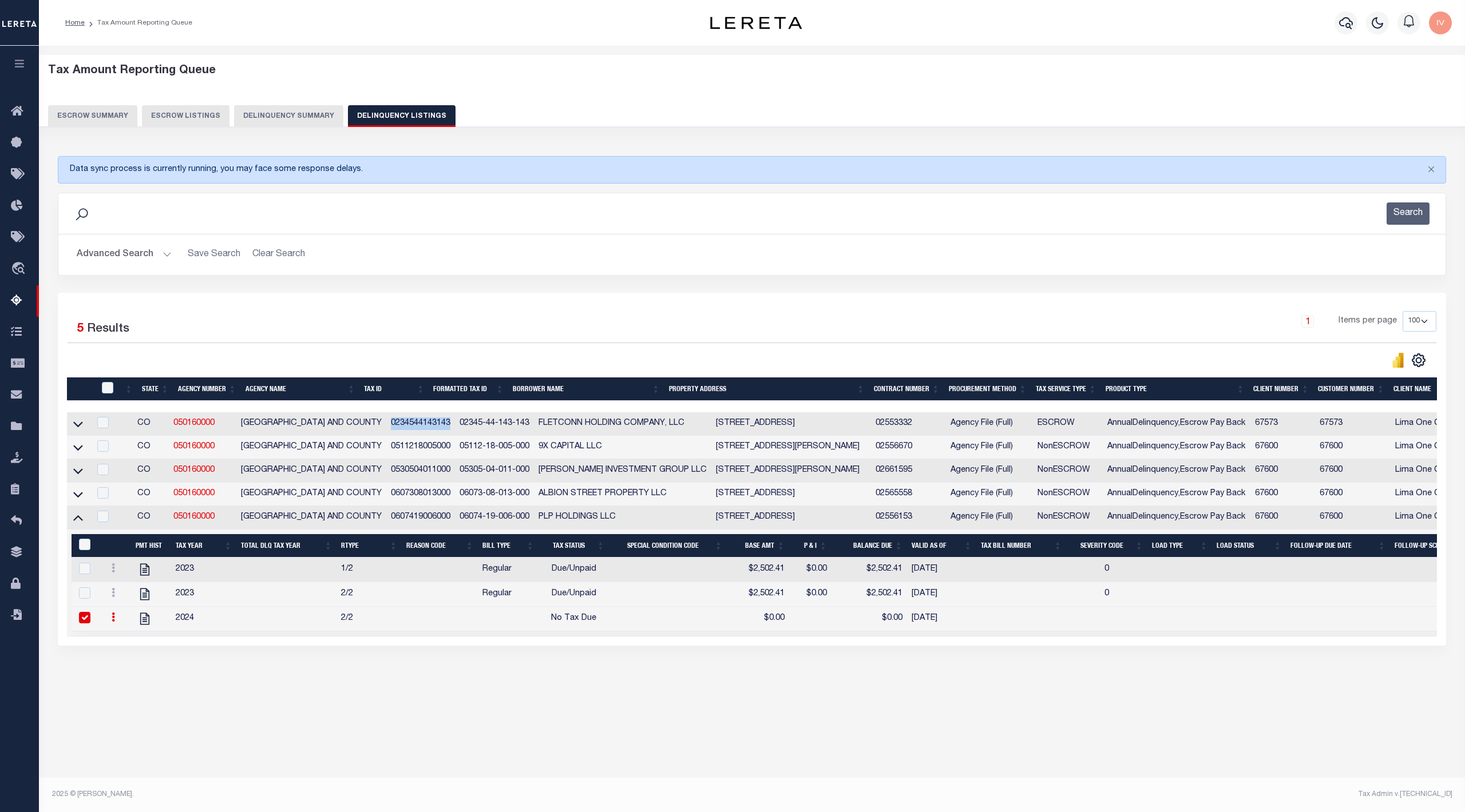
copy td "0234544143143"
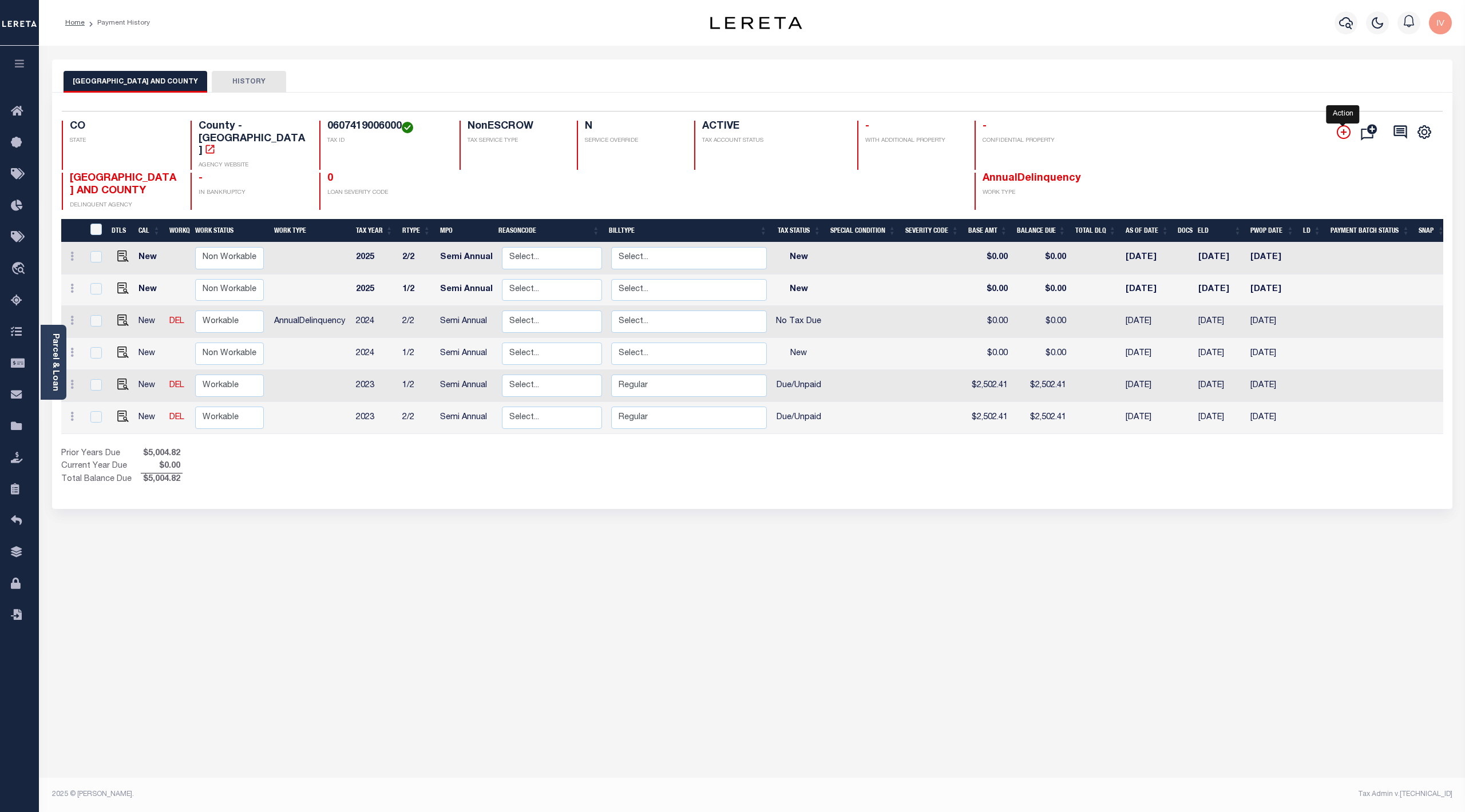
click at [1337, 130] on icon "" at bounding box center [1344, 132] width 14 height 14
click at [120, 315] on img "" at bounding box center [123, 320] width 11 height 11
checkbox input "true"
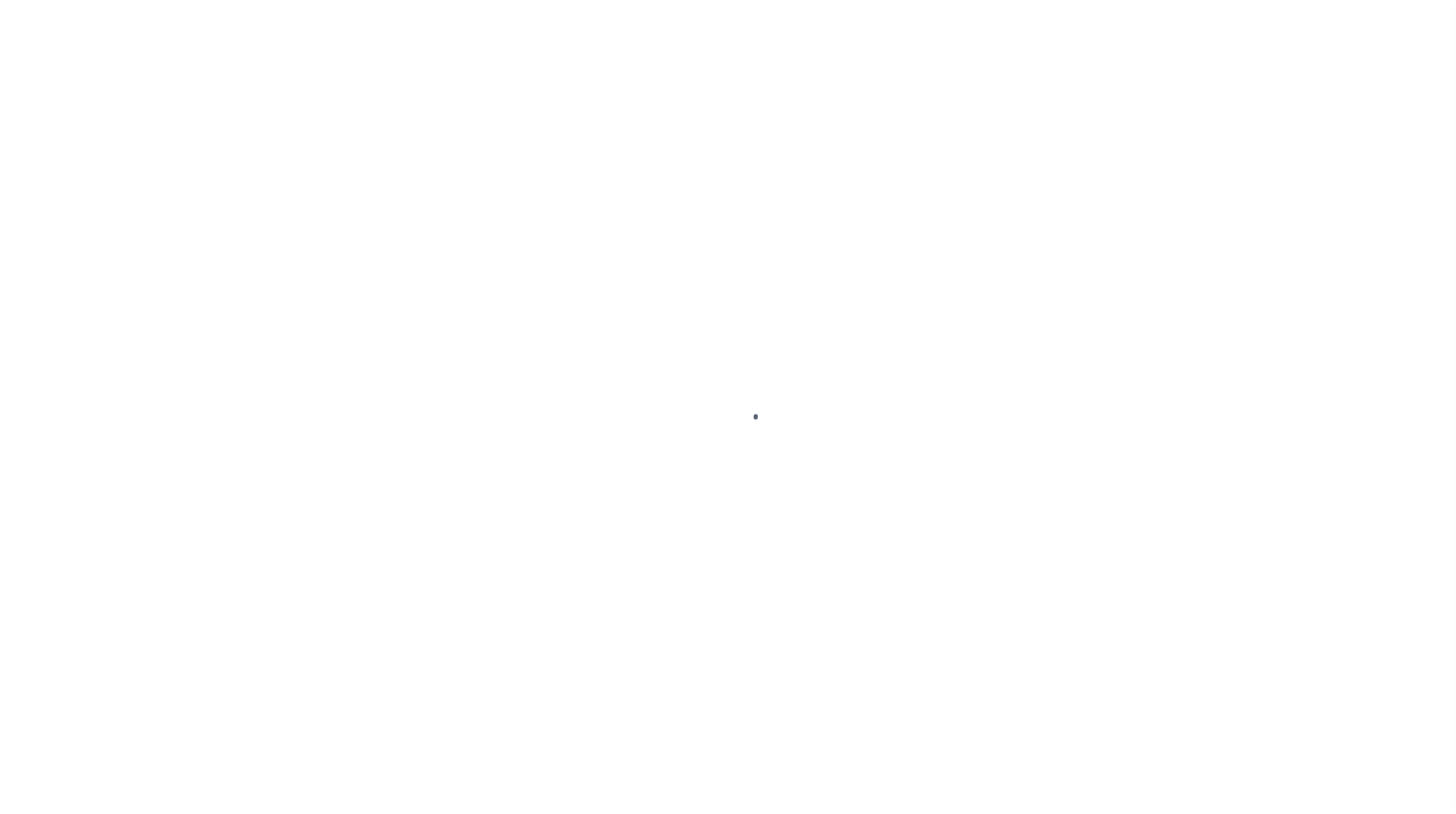
select select "NTX"
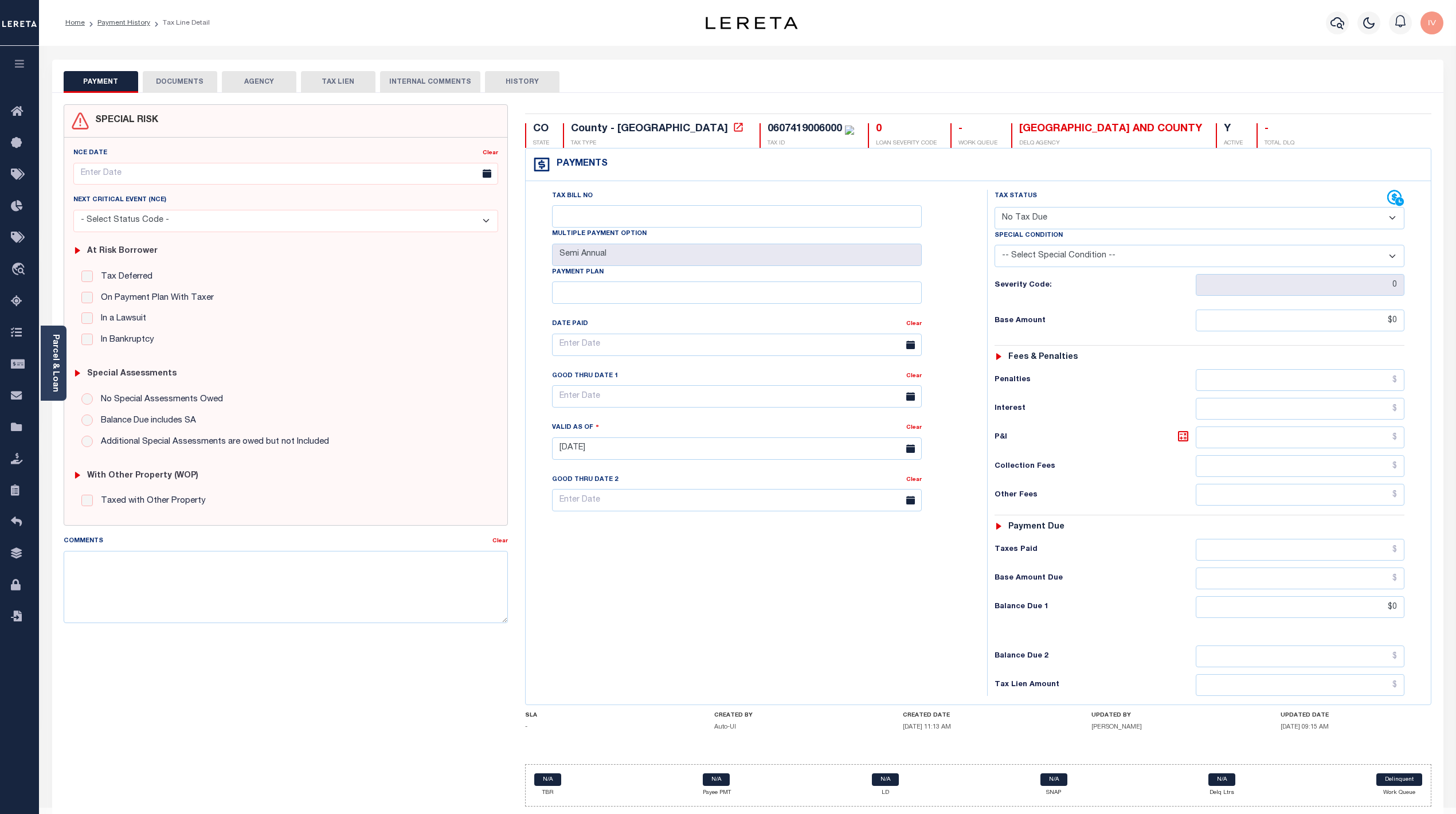
click at [580, 635] on div "Tax Bill No Multiple Payment Option Semi Annual Payment Plan Clear" at bounding box center [754, 442] width 450 height 506
click at [581, 297] on input "Payment Plan" at bounding box center [737, 293] width 370 height 23
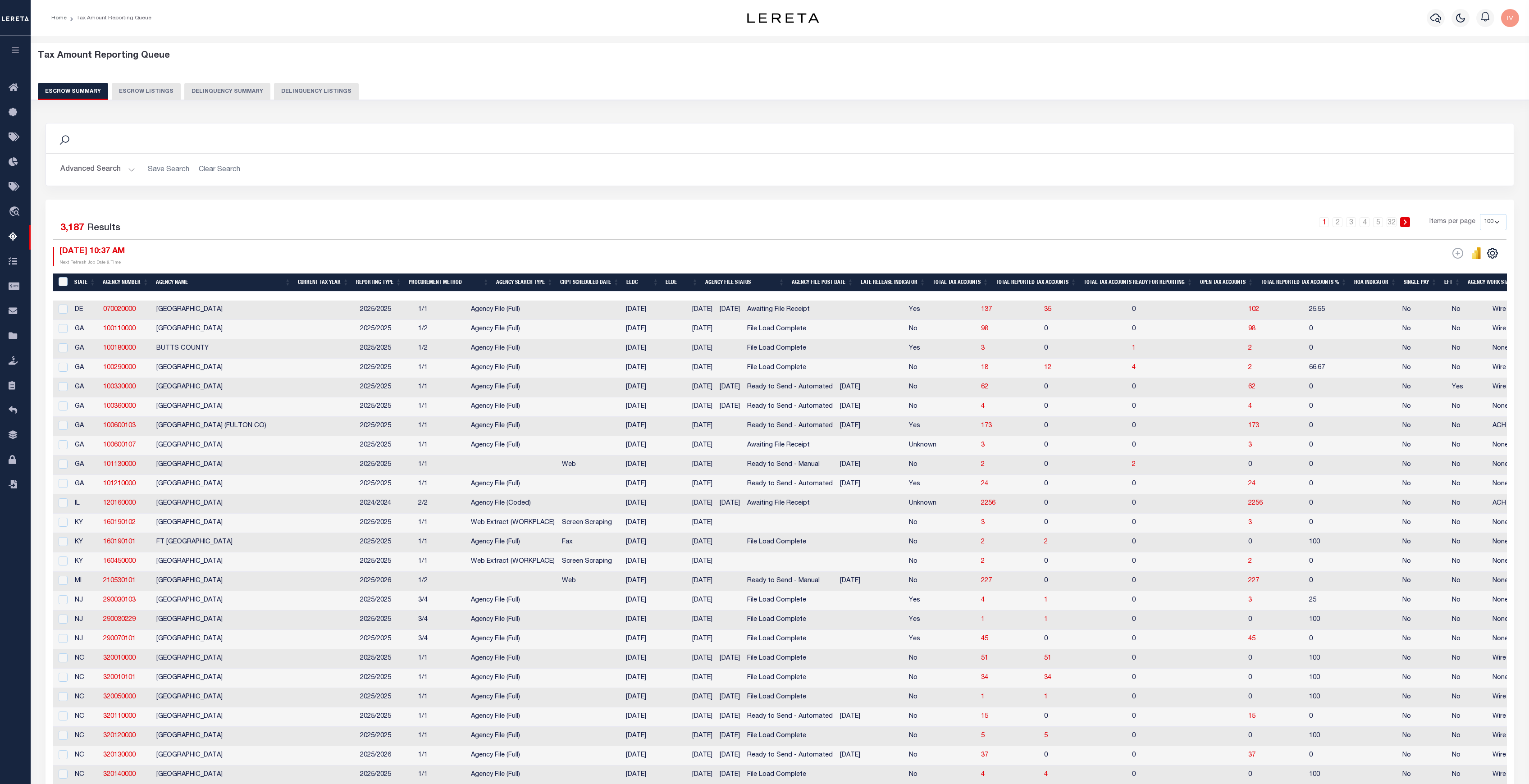
select select "100"
